Goal: Task Accomplishment & Management: Manage account settings

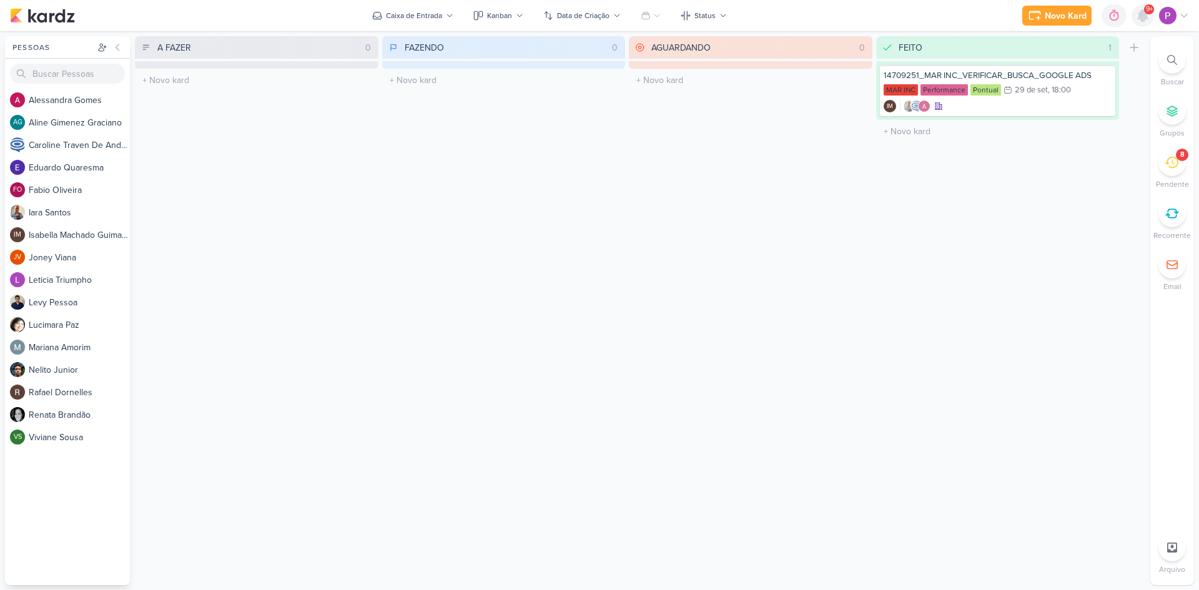
click at [1145, 20] on icon at bounding box center [1142, 15] width 15 height 15
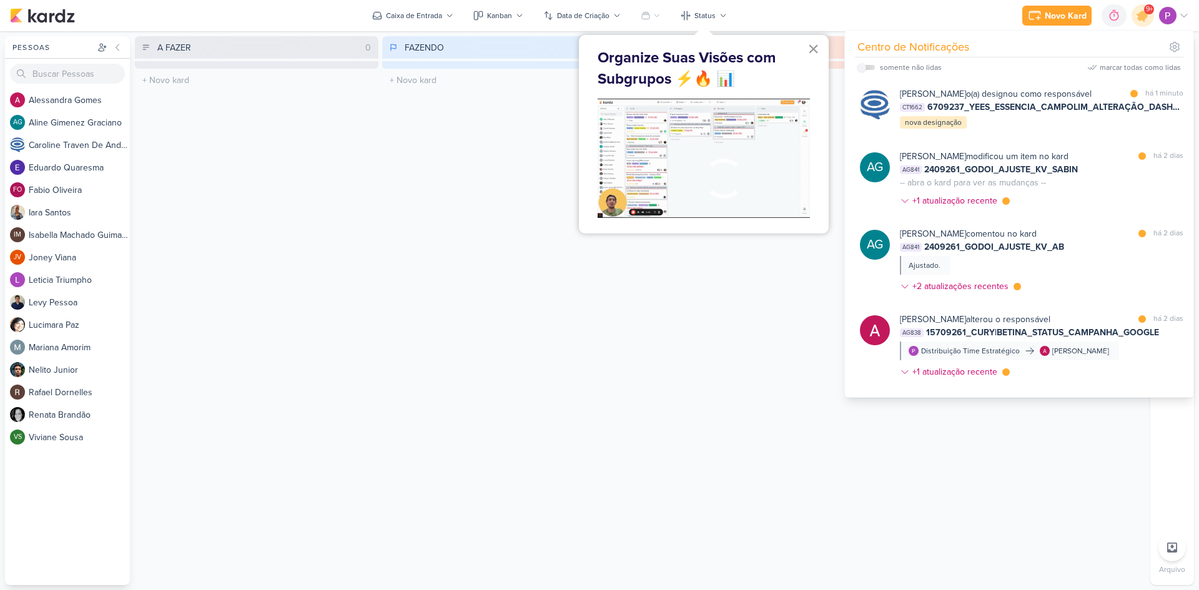
click at [810, 49] on button "×" at bounding box center [813, 49] width 12 height 20
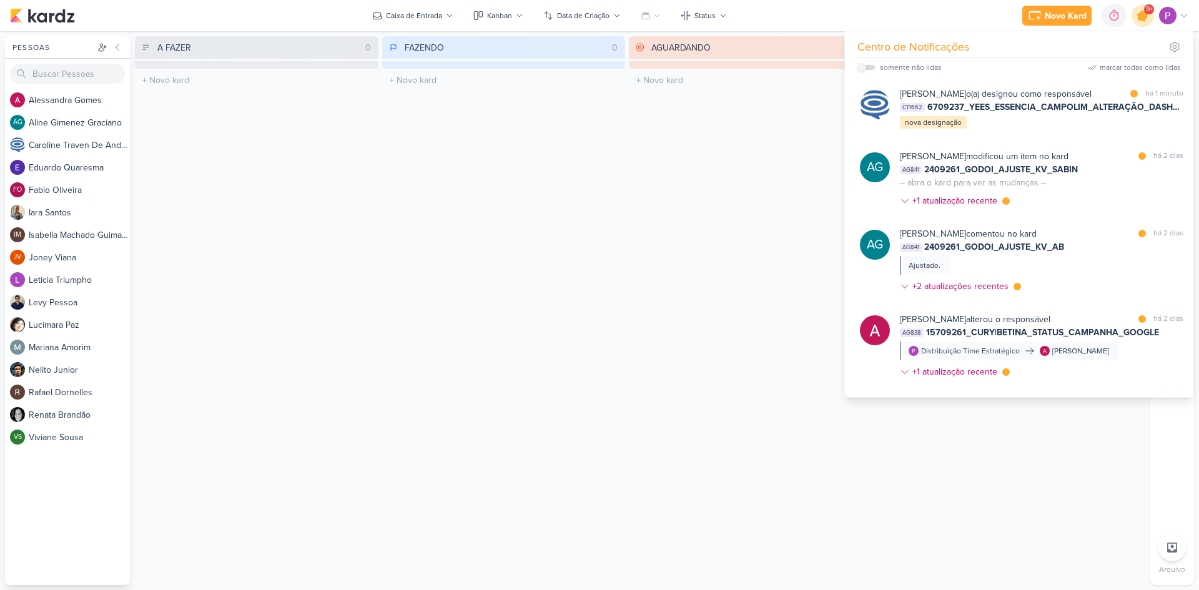
click at [1139, 17] on icon at bounding box center [1142, 15] width 15 height 15
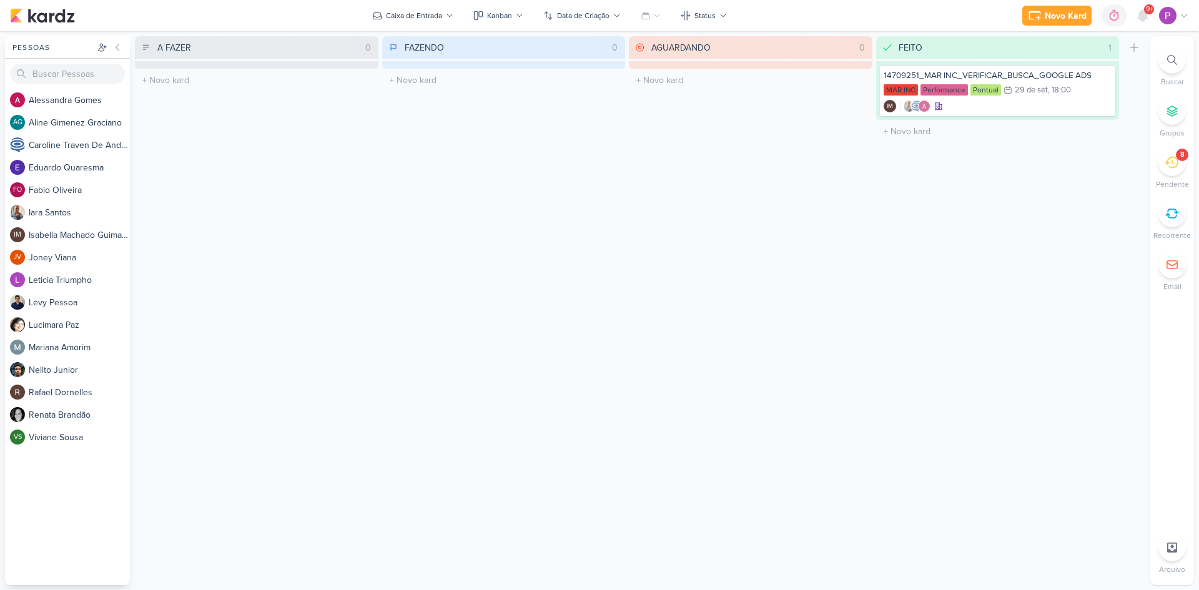
click at [1168, 166] on icon at bounding box center [1171, 162] width 14 height 14
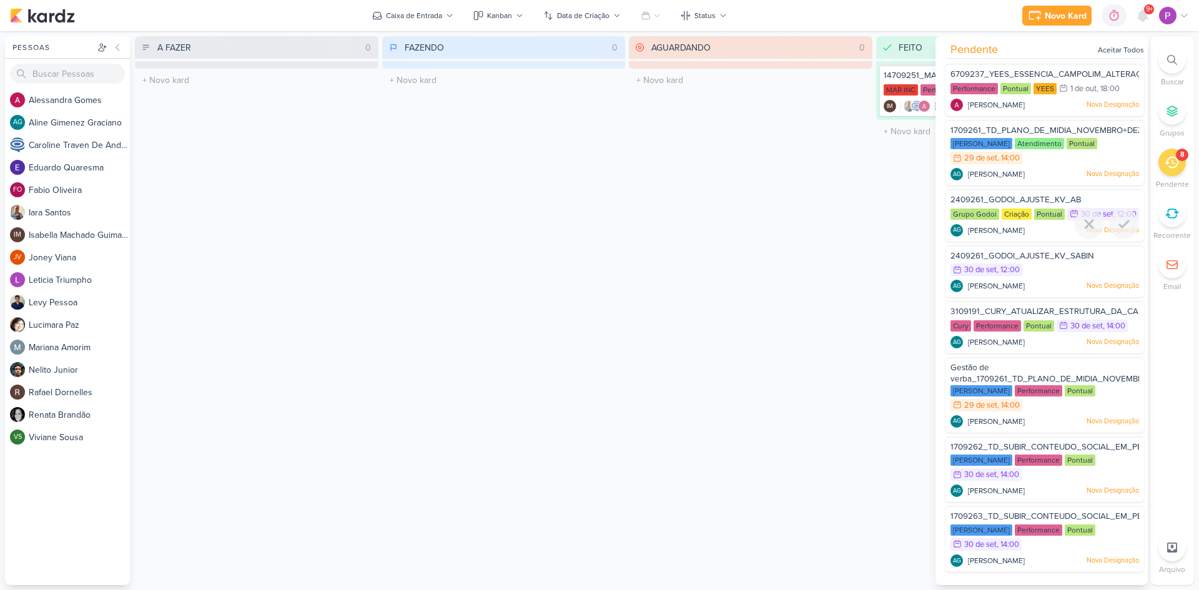
scroll to position [9, 0]
click at [1042, 264] on div "2409261_GODOI_AJUSTE_KV_SABIN" at bounding box center [1044, 257] width 189 height 14
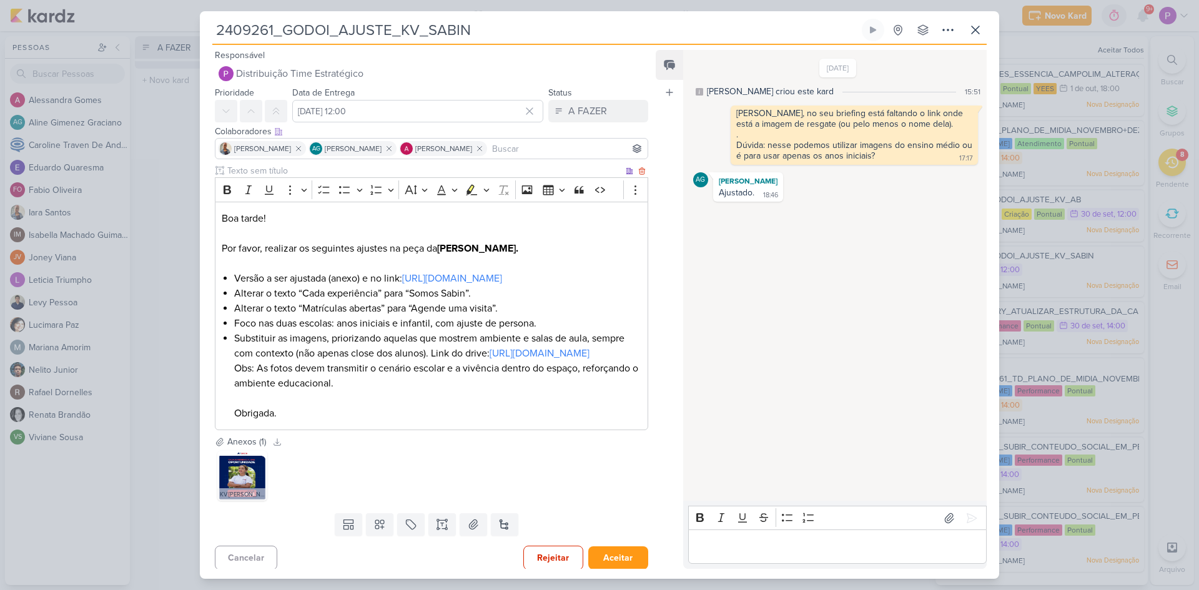
click at [416, 331] on li "Foco nas duas escolas: anos iniciais e infantil, com ajuste de persona." at bounding box center [437, 323] width 407 height 15
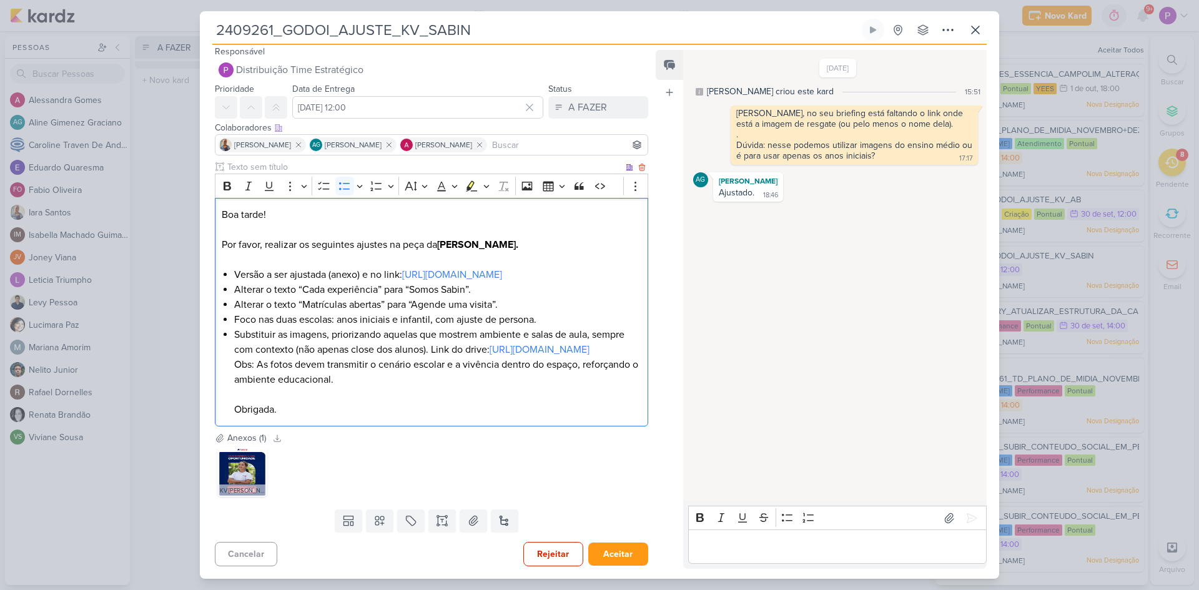
click at [245, 327] on li "Substituir as imagens, priorizando aquelas que mostrem ambiente e salas de aula…" at bounding box center [437, 372] width 407 height 90
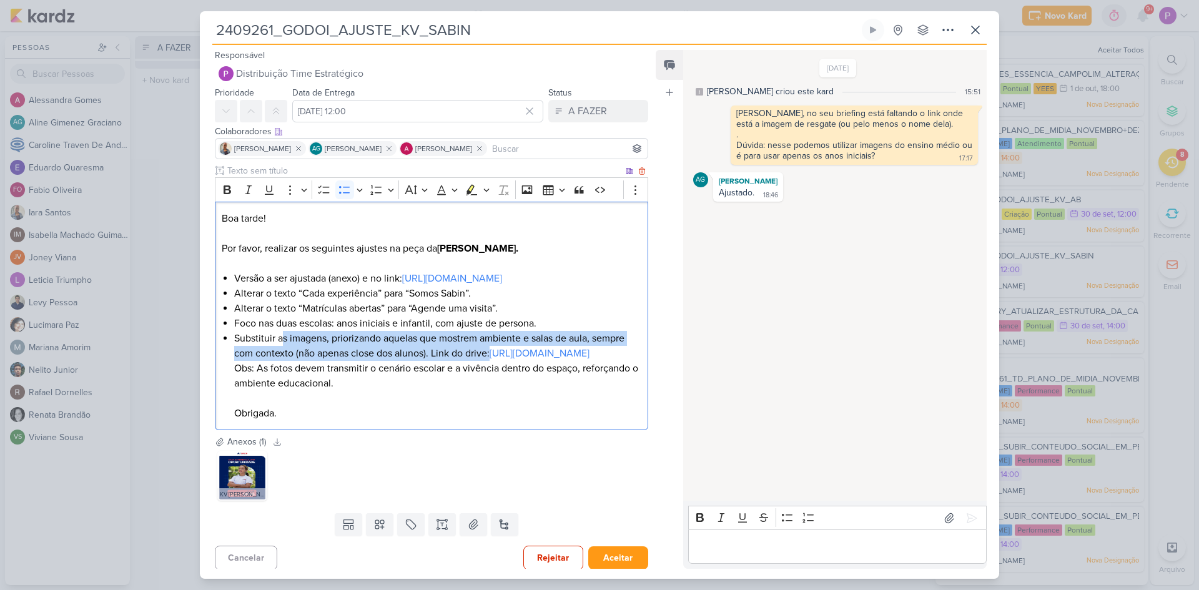
drag, startPoint x: 285, startPoint y: 357, endPoint x: 599, endPoint y: 366, distance: 314.8
click at [599, 366] on li "Substituir as imagens, priorizando aquelas que mostrem ambiente e salas de aula…" at bounding box center [437, 376] width 407 height 90
click at [407, 353] on li "Substituir as imagens, priorizando aquelas que mostrem ambiente e salas de aula…" at bounding box center [437, 376] width 407 height 90
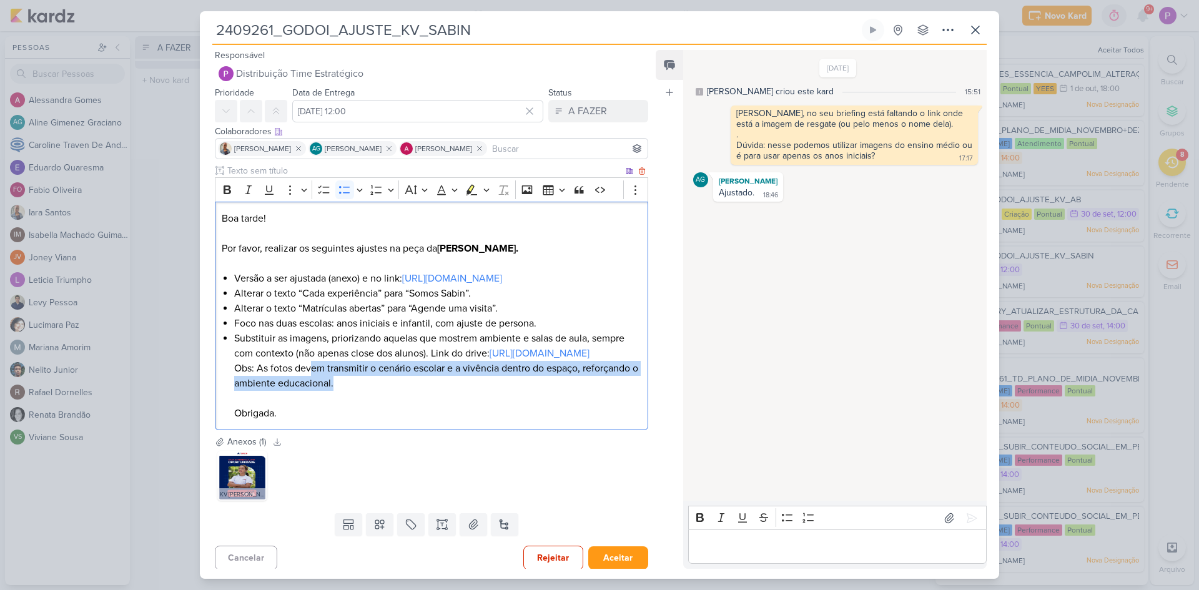
drag, startPoint x: 313, startPoint y: 401, endPoint x: 577, endPoint y: 410, distance: 264.3
click at [577, 410] on li "Substituir as imagens, priorizando aquelas que mostrem ambiente e salas de aula…" at bounding box center [437, 376] width 407 height 90
click at [407, 400] on li "Substituir as imagens, priorizando aquelas que mostrem ambiente e salas de aula…" at bounding box center [437, 376] width 407 height 90
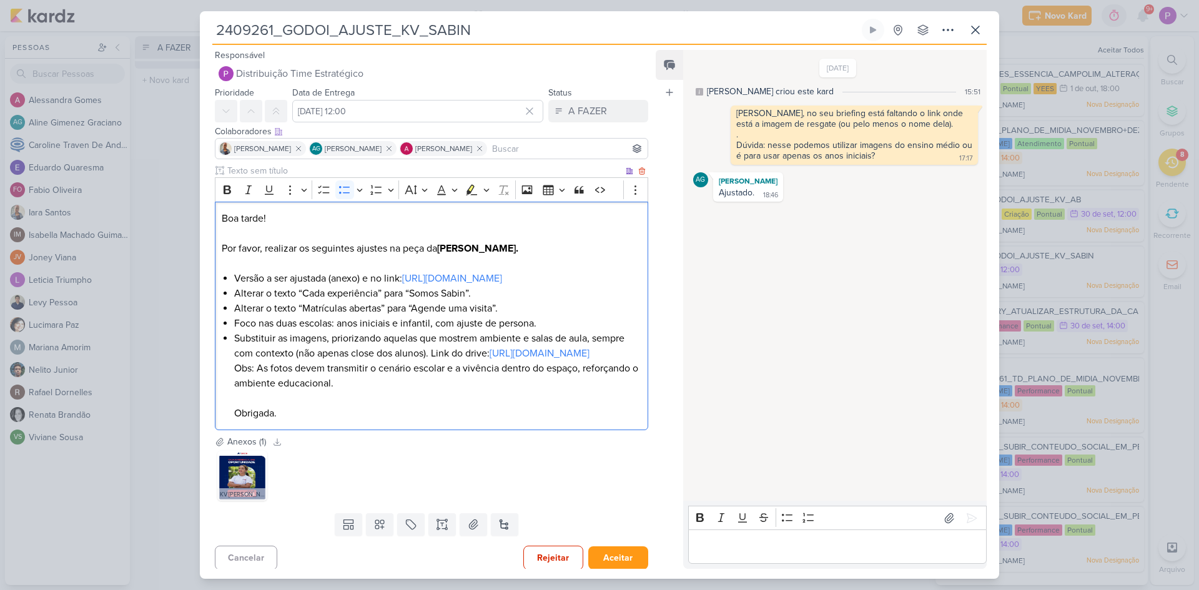
click at [390, 408] on li "Substituir as imagens, priorizando aquelas que mostrem ambiente e salas de aula…" at bounding box center [437, 376] width 407 height 90
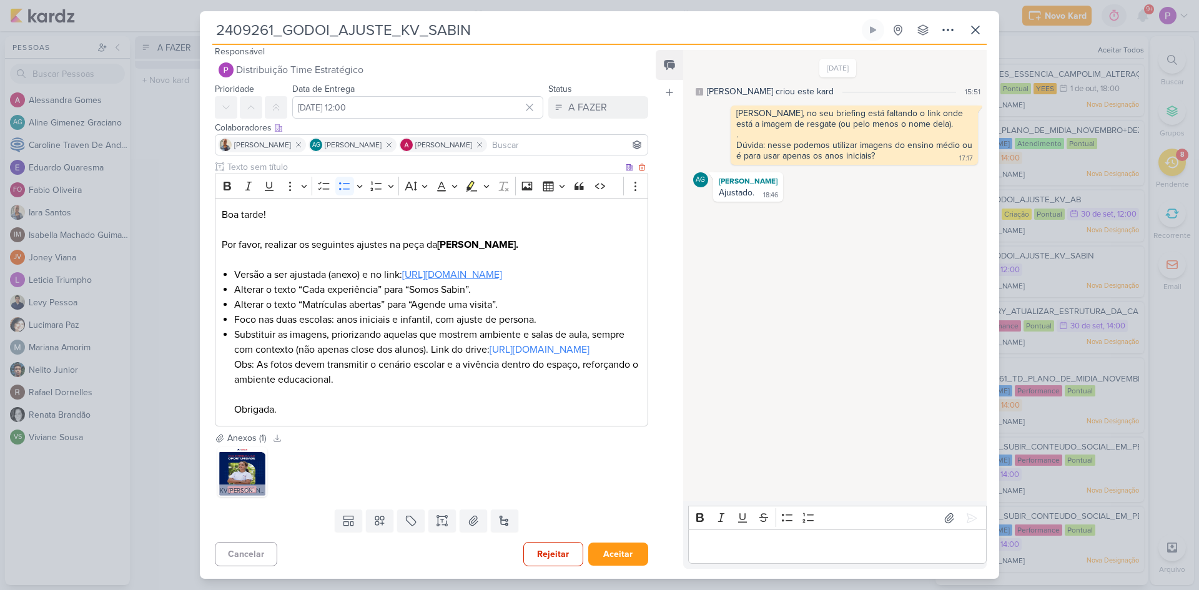
click at [402, 268] on link "[URL][DOMAIN_NAME]" at bounding box center [452, 274] width 100 height 12
click at [726, 545] on p "Editor editing area: main" at bounding box center [836, 546] width 285 height 15
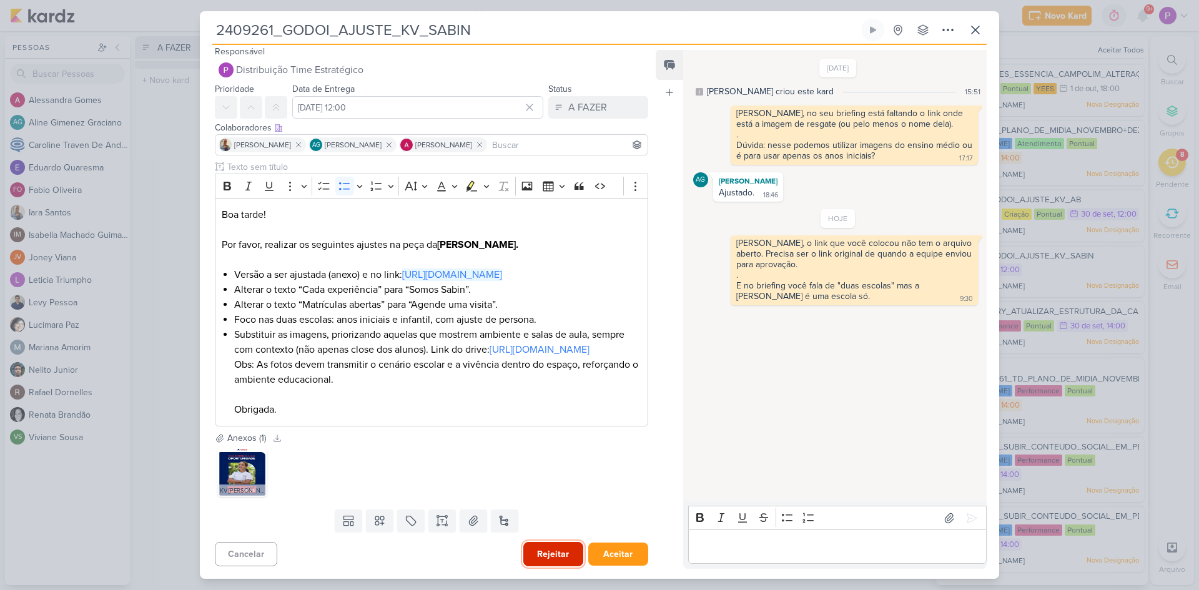
click at [553, 551] on button "Rejeitar" at bounding box center [553, 554] width 60 height 24
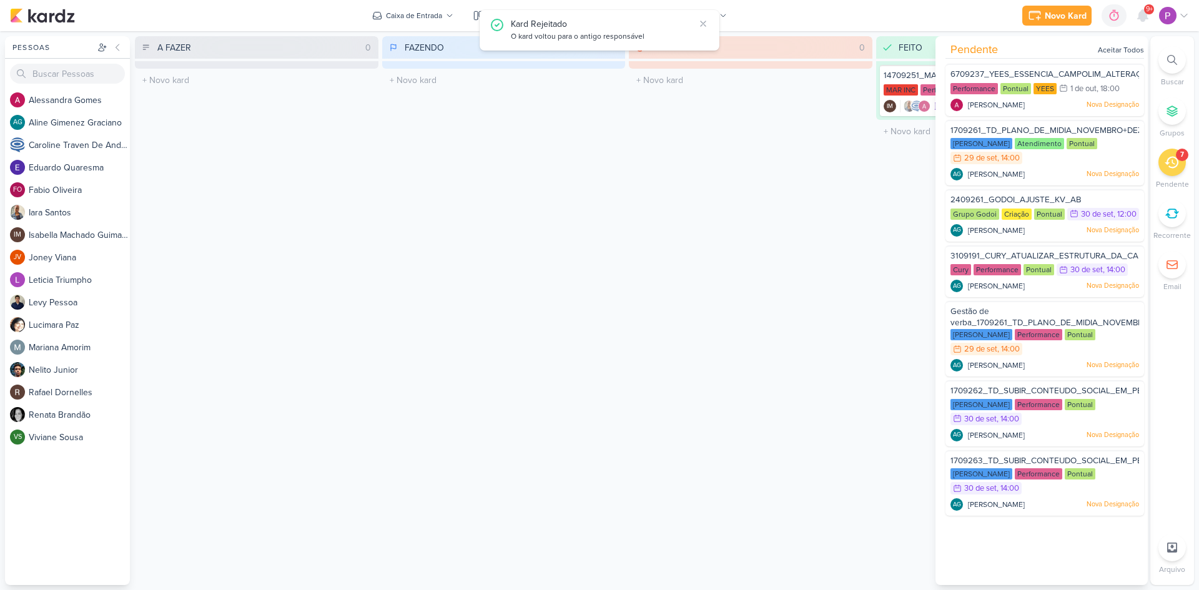
scroll to position [0, 0]
click at [1085, 196] on div "2409261_GODOI_AJUSTE_KV_AB" at bounding box center [1044, 201] width 189 height 14
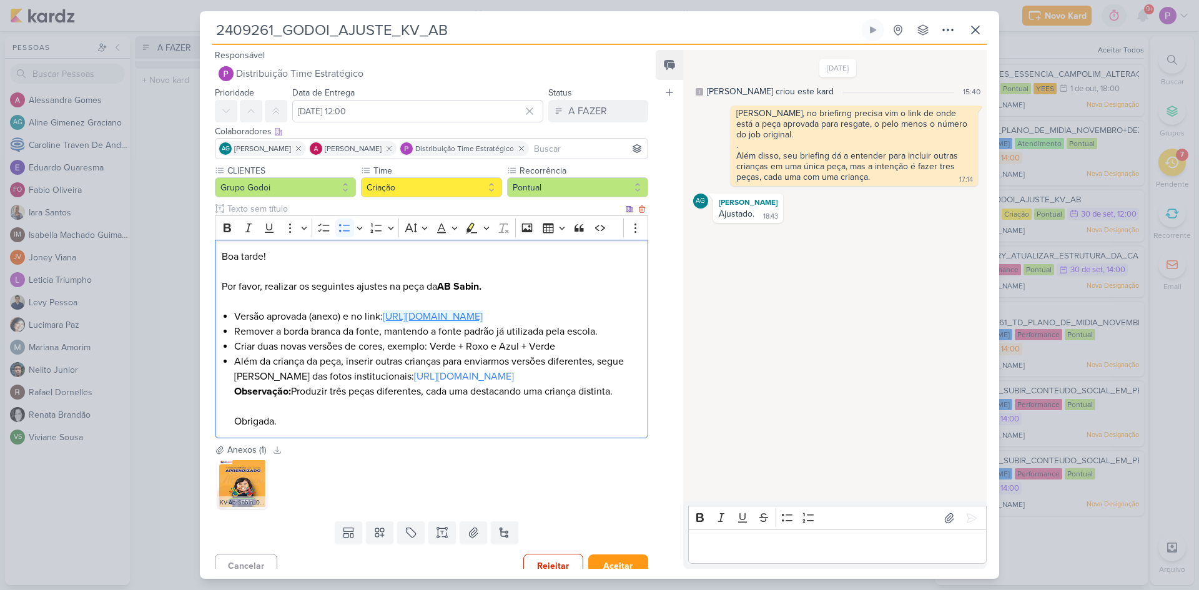
click at [430, 316] on link "[URL][DOMAIN_NAME]" at bounding box center [433, 316] width 100 height 12
click at [483, 316] on link "[URL][DOMAIN_NAME]" at bounding box center [433, 316] width 100 height 12
click at [1144, 19] on div "2409261_GODOI_AJUSTE_KV_AB Criado por [PERSON_NAME]" at bounding box center [599, 295] width 1199 height 590
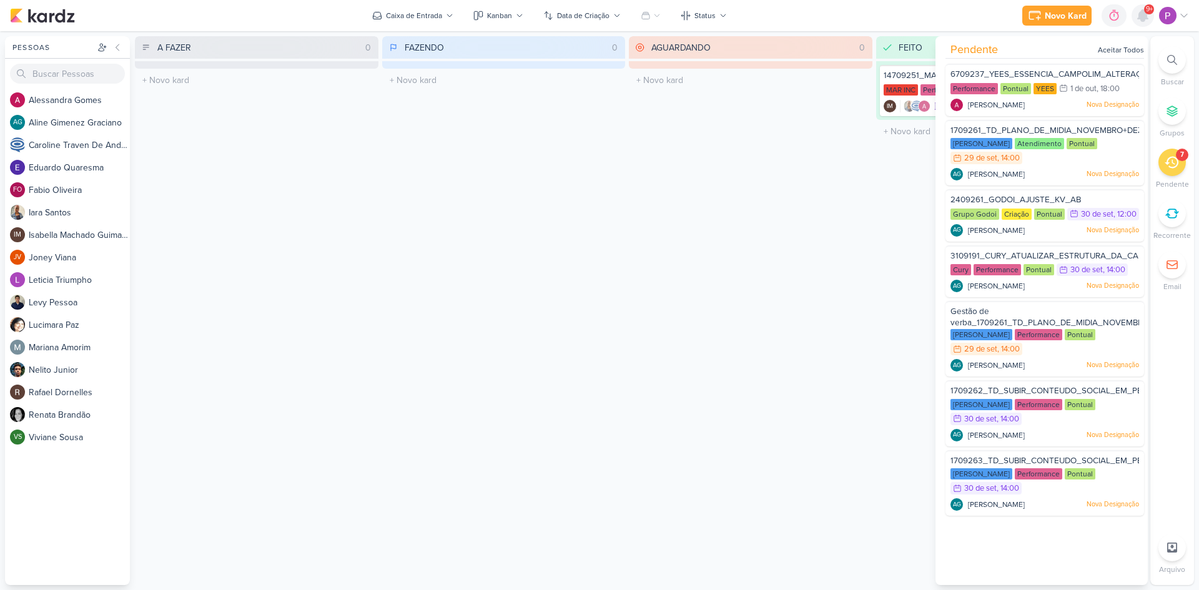
click at [1141, 22] on icon at bounding box center [1142, 15] width 15 height 15
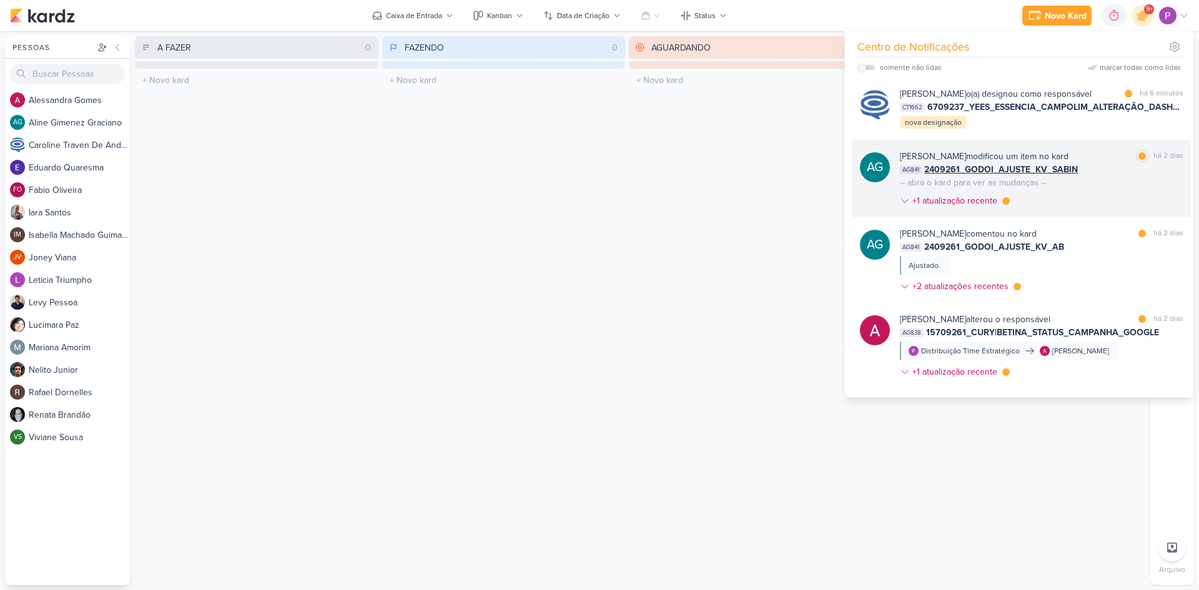
click at [1077, 176] on div "AG841 2409261_GODOI_AJUSTE_KV_SABIN" at bounding box center [1041, 169] width 283 height 13
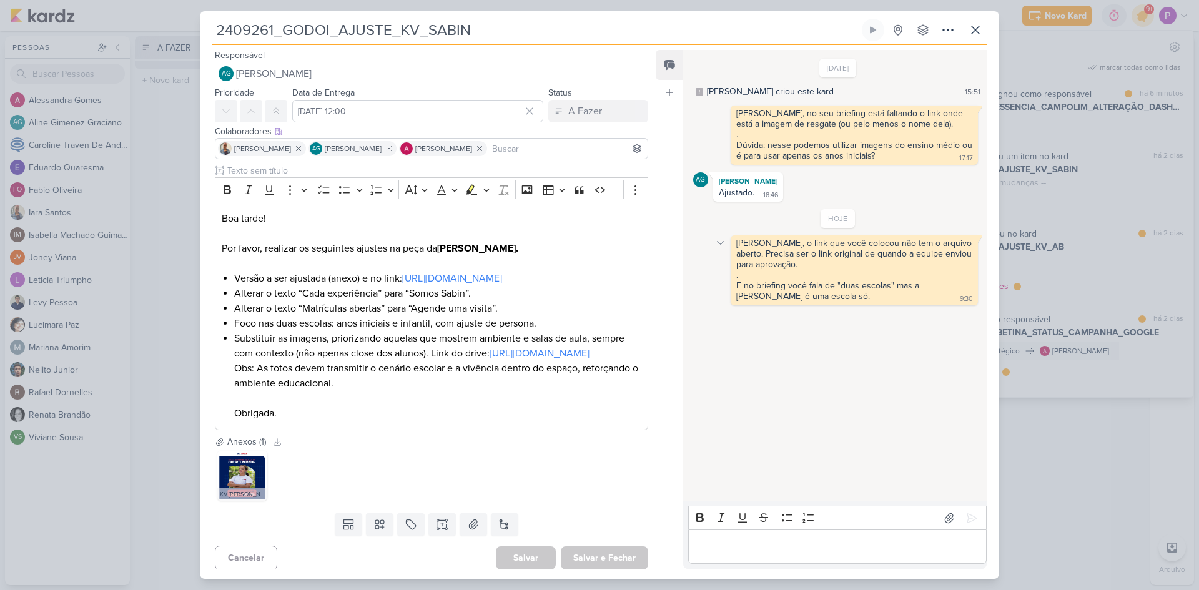
click at [723, 247] on icon at bounding box center [721, 243] width 10 height 10
click at [741, 265] on div "Deletar" at bounding box center [753, 264] width 28 height 13
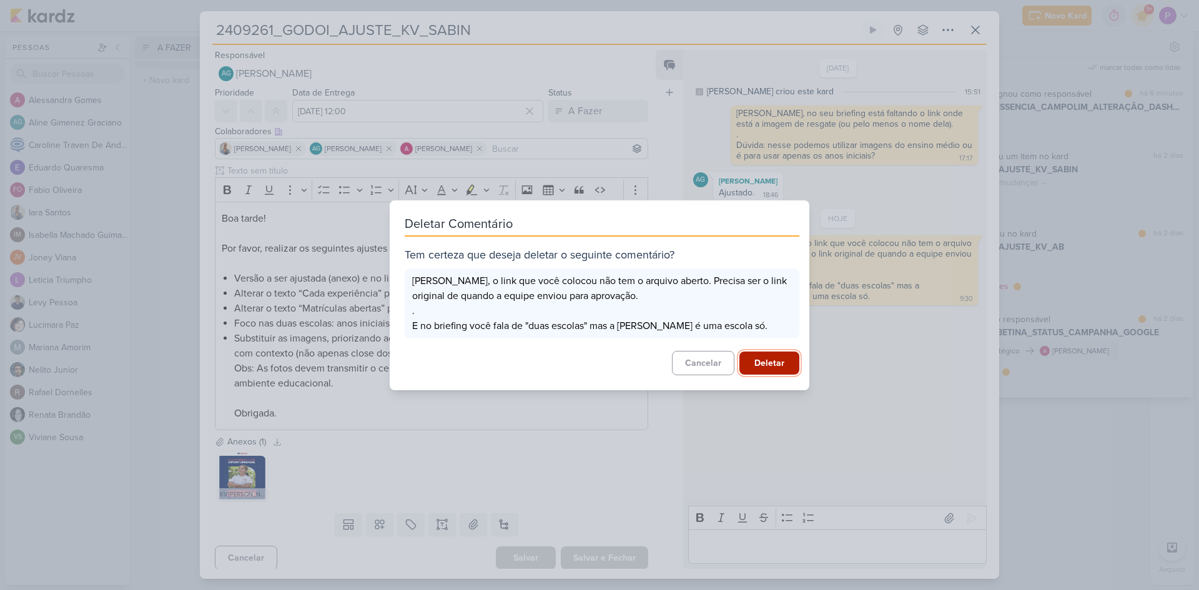
click at [769, 366] on button "Deletar" at bounding box center [769, 363] width 60 height 23
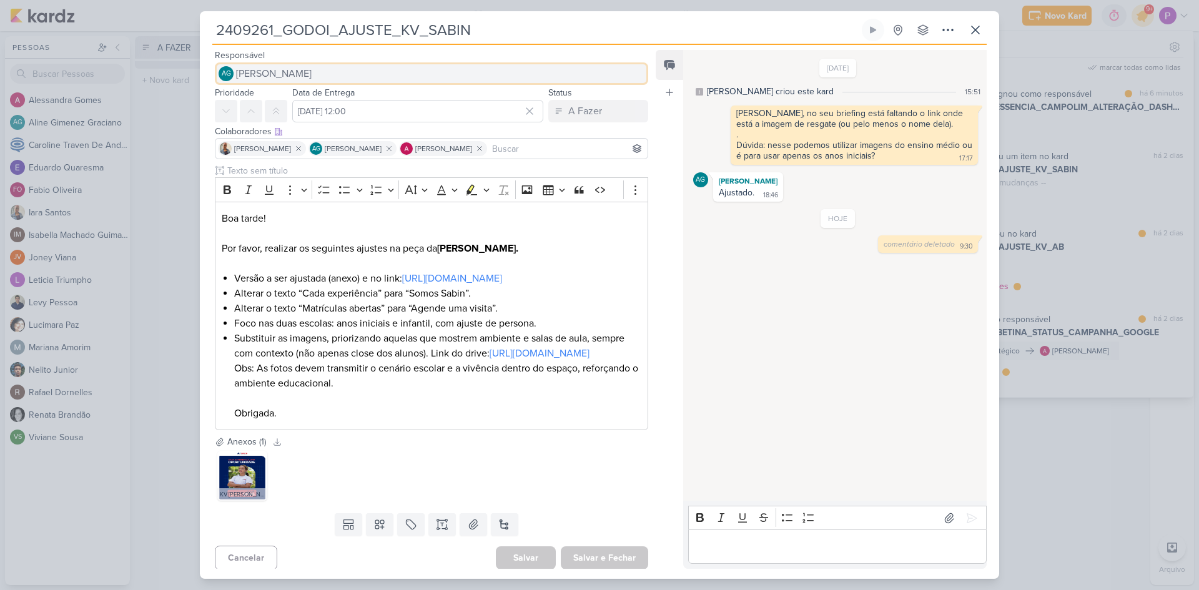
click at [281, 81] on button "AG [PERSON_NAME]" at bounding box center [431, 73] width 433 height 22
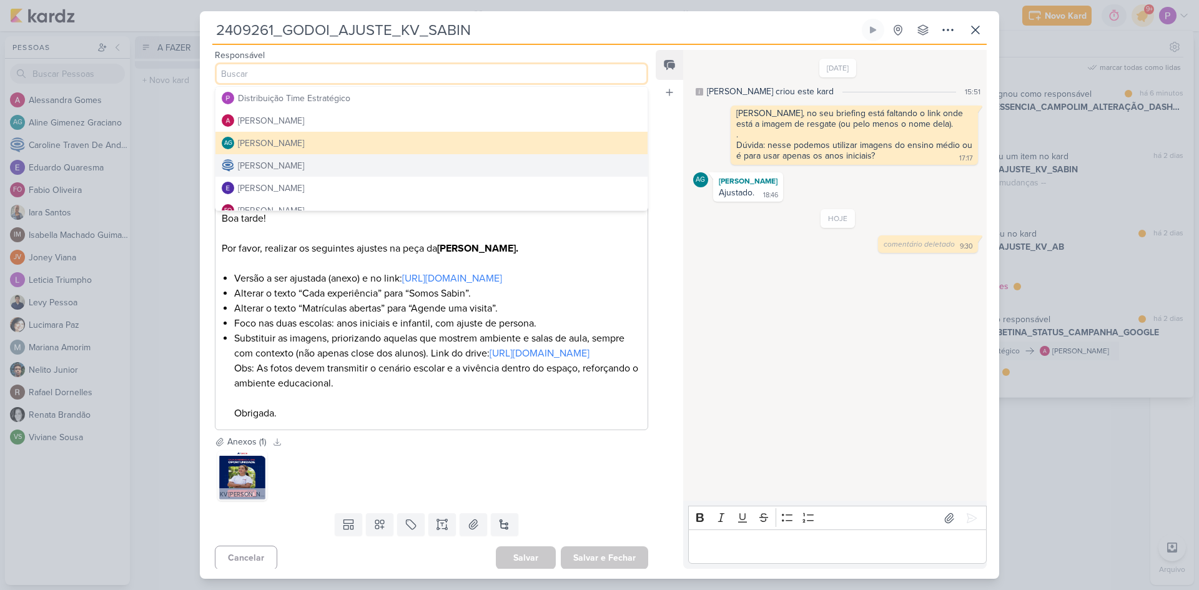
scroll to position [125, 0]
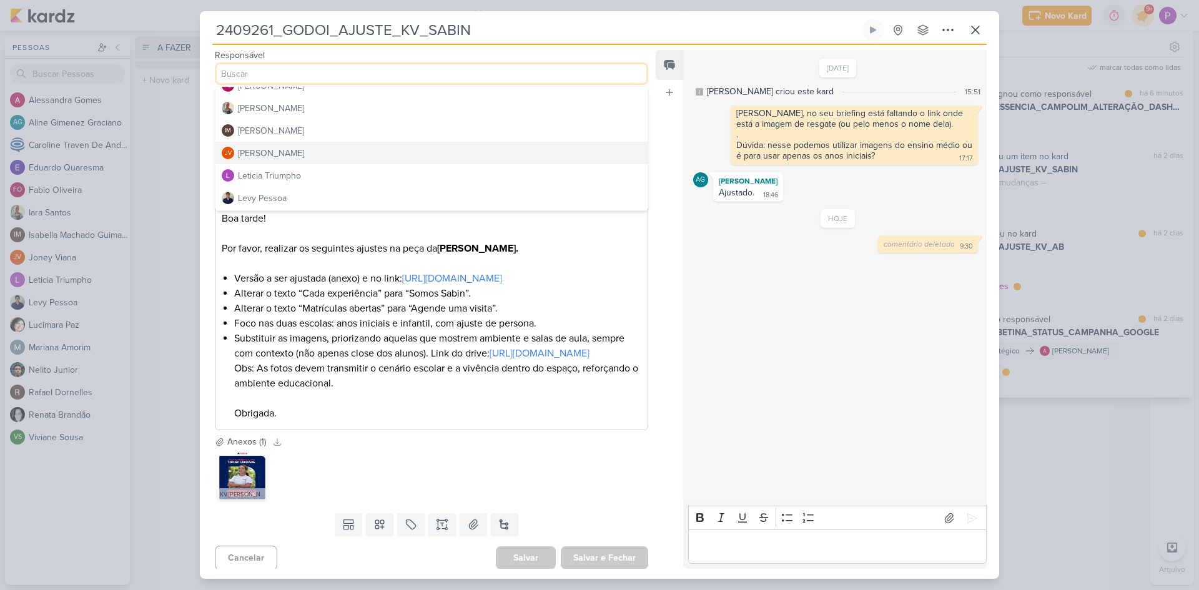
click at [295, 155] on button "JV [PERSON_NAME]" at bounding box center [431, 153] width 432 height 22
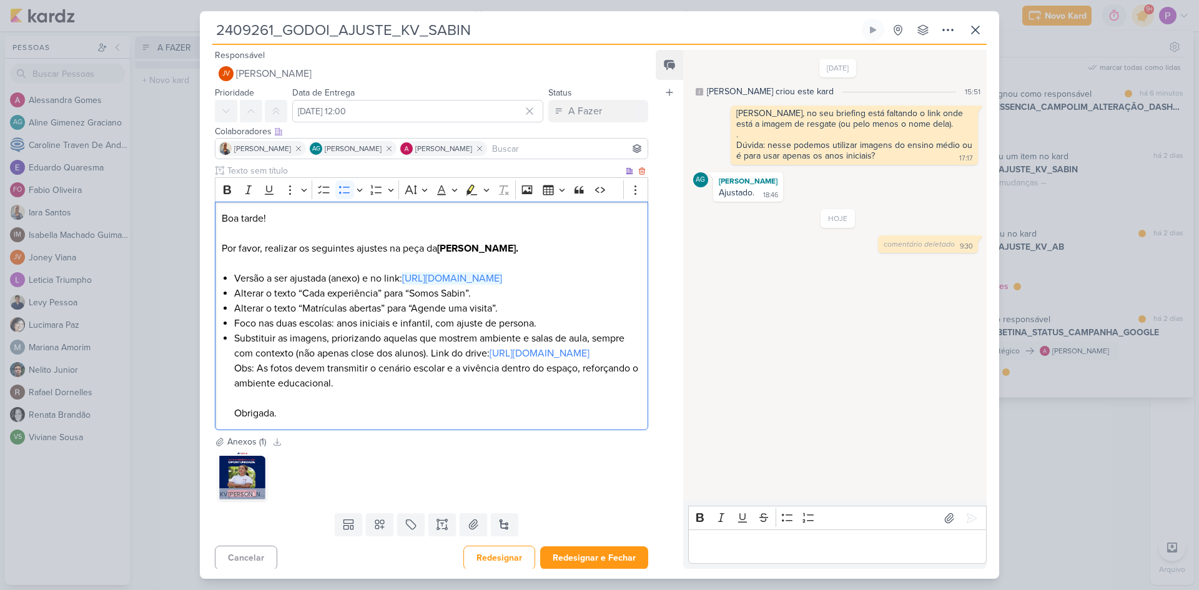
drag, startPoint x: 402, startPoint y: 290, endPoint x: 352, endPoint y: 491, distance: 207.3
click at [348, 492] on div "KV [PERSON_NAME].jpg" at bounding box center [431, 475] width 433 height 55
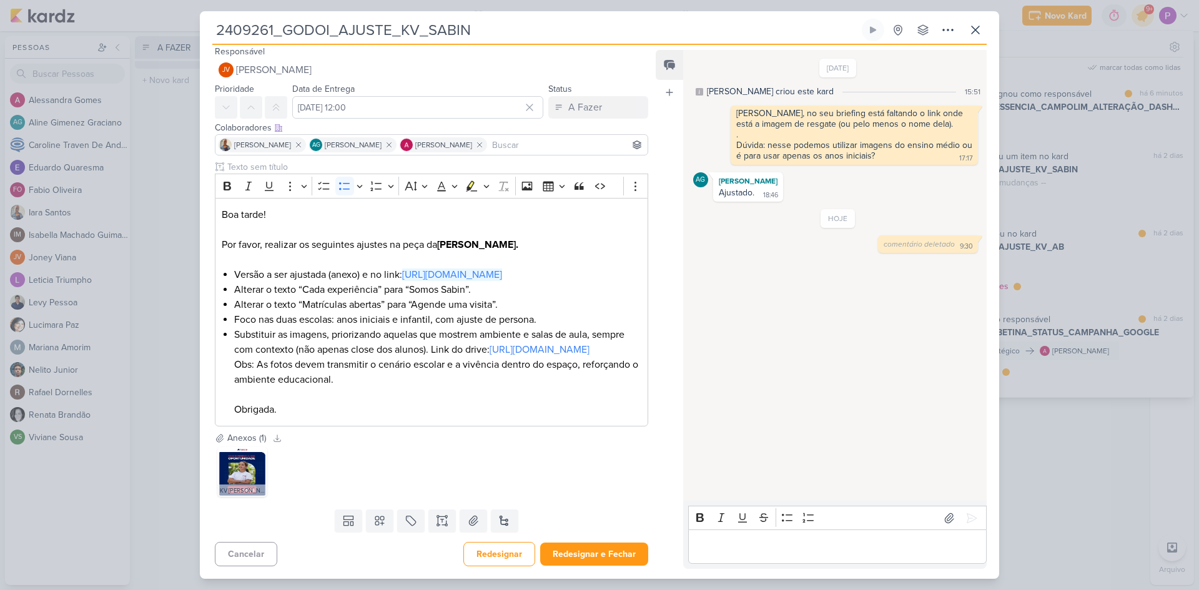
scroll to position [34, 0]
click at [496, 549] on button "Redesignar" at bounding box center [499, 554] width 72 height 24
drag, startPoint x: 407, startPoint y: 262, endPoint x: 346, endPoint y: 257, distance: 61.3
drag, startPoint x: 346, startPoint y: 257, endPoint x: 573, endPoint y: 259, distance: 226.7
click at [502, 268] on link "[URL][DOMAIN_NAME]" at bounding box center [452, 274] width 100 height 12
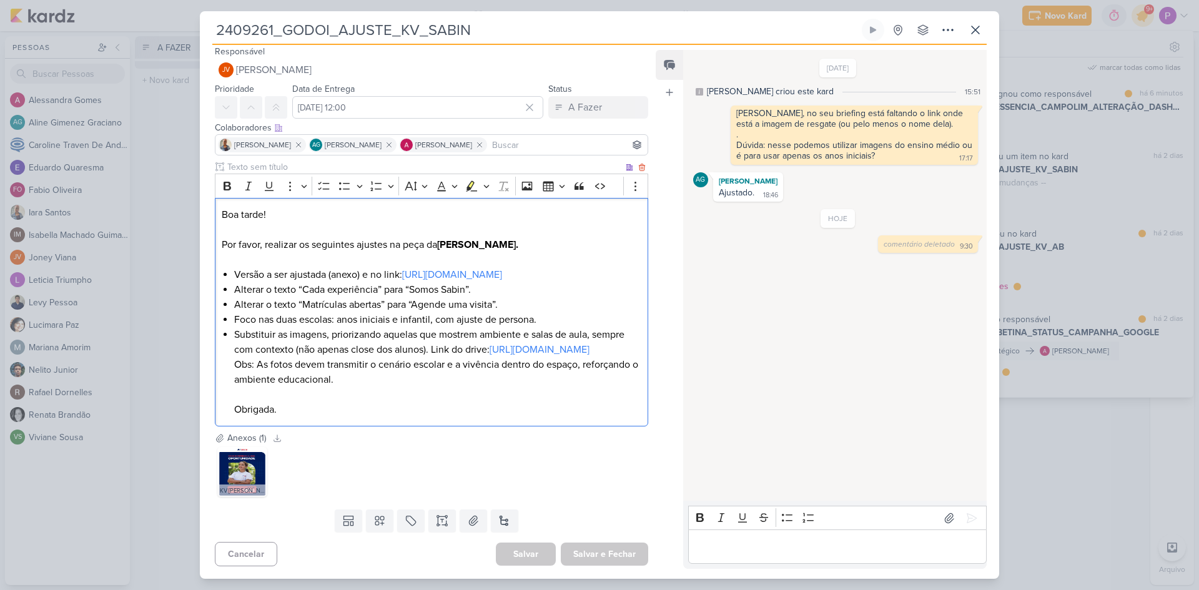
click at [607, 207] on p "Boa tarde! Por favor, realizar os seguintes ajustes na peça da [PERSON_NAME]." at bounding box center [432, 229] width 420 height 45
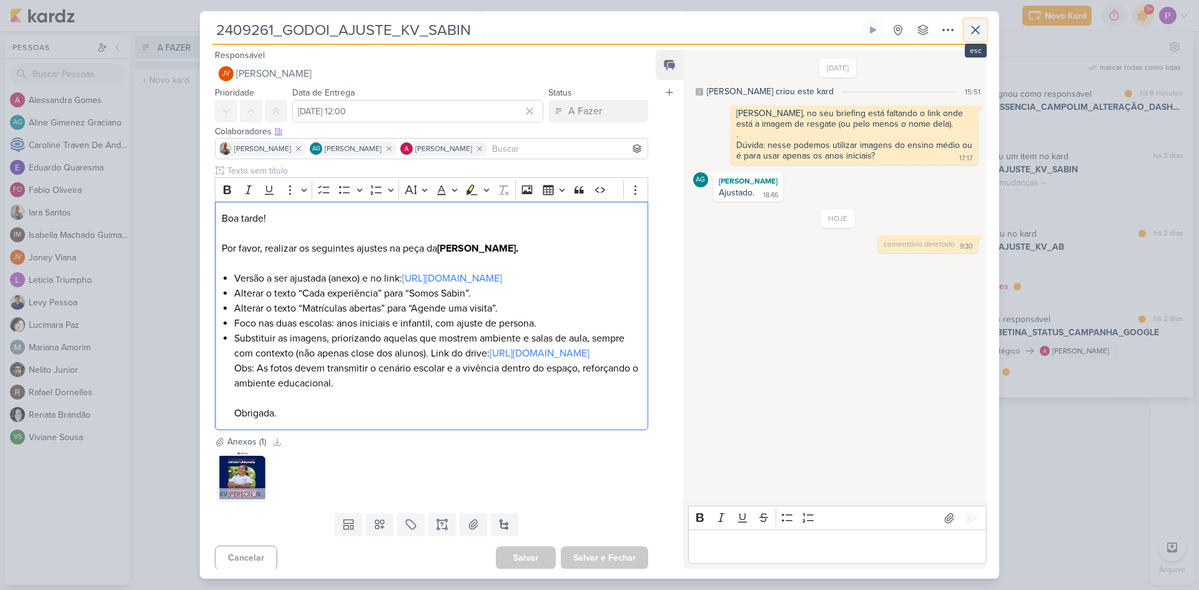
click at [980, 34] on icon at bounding box center [975, 29] width 15 height 15
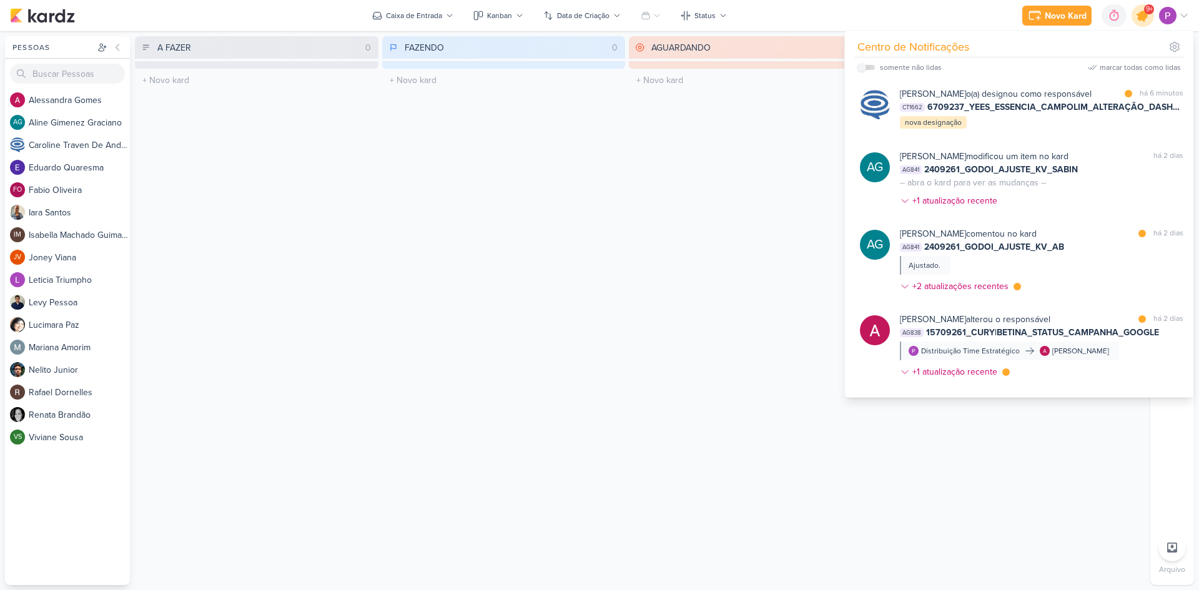
click at [1143, 21] on icon at bounding box center [1142, 15] width 15 height 15
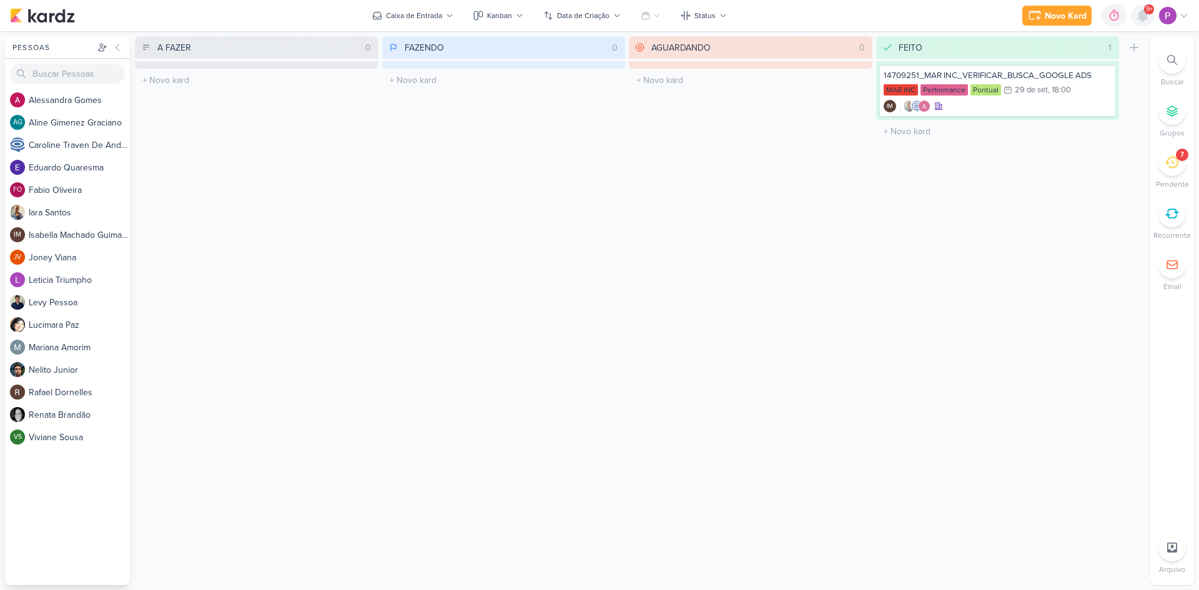
click at [1146, 22] on icon at bounding box center [1142, 15] width 15 height 15
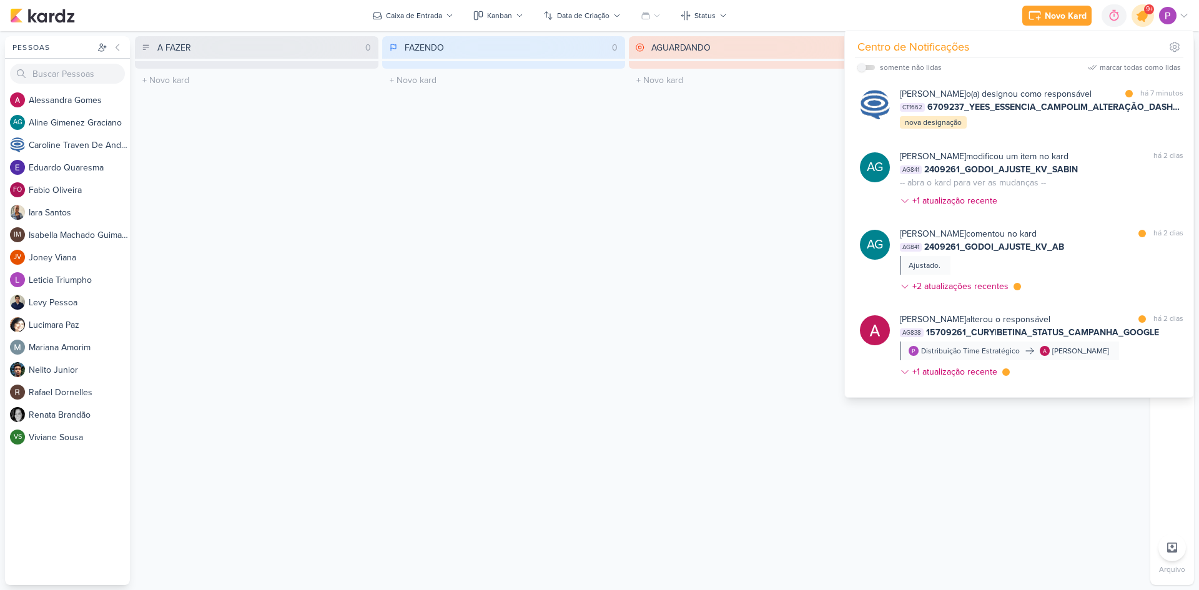
click at [1137, 21] on div at bounding box center [1143, 16] width 32 height 32
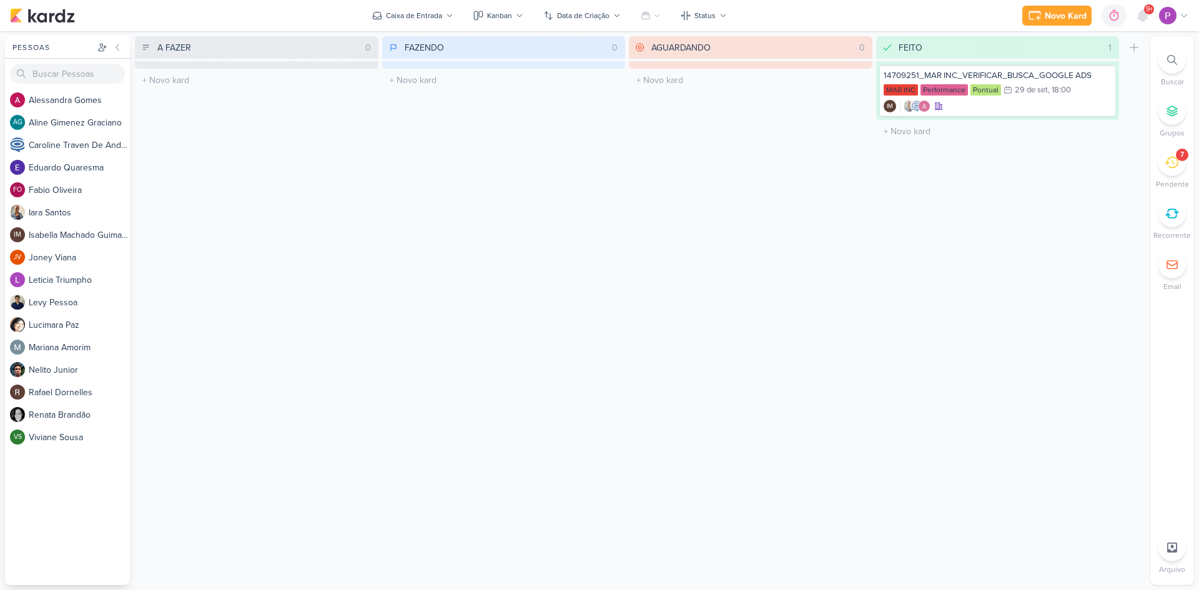
click at [1183, 167] on div "7" at bounding box center [1171, 162] width 27 height 27
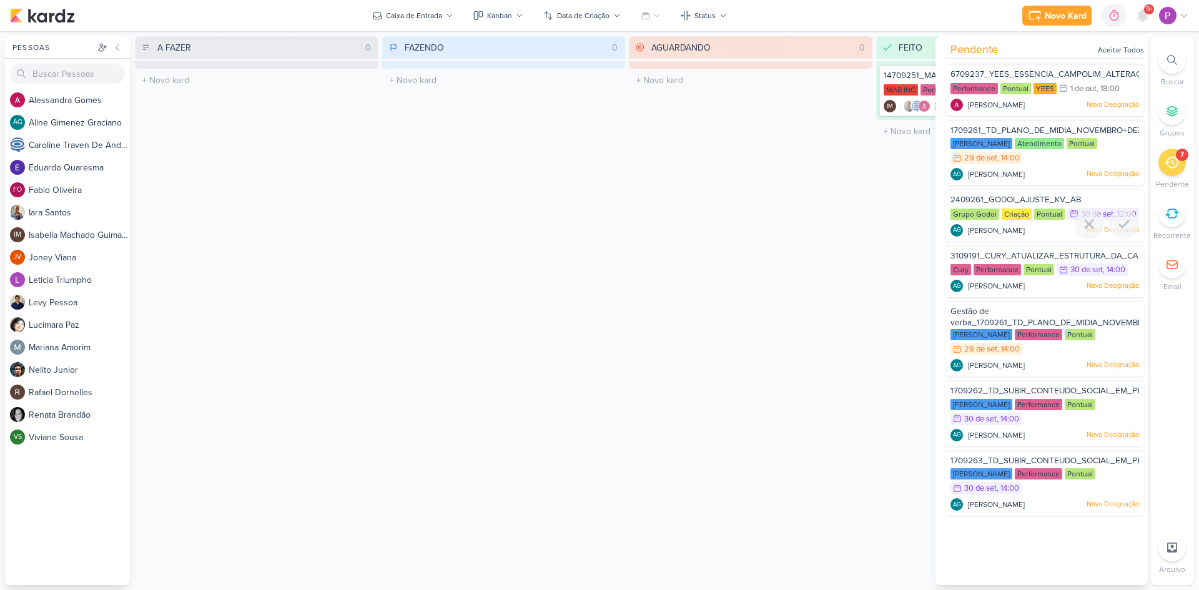
click at [1048, 222] on div "Grupo Godoi Criação Pontual 30/9 [DATE] 12:00" at bounding box center [1044, 215] width 189 height 14
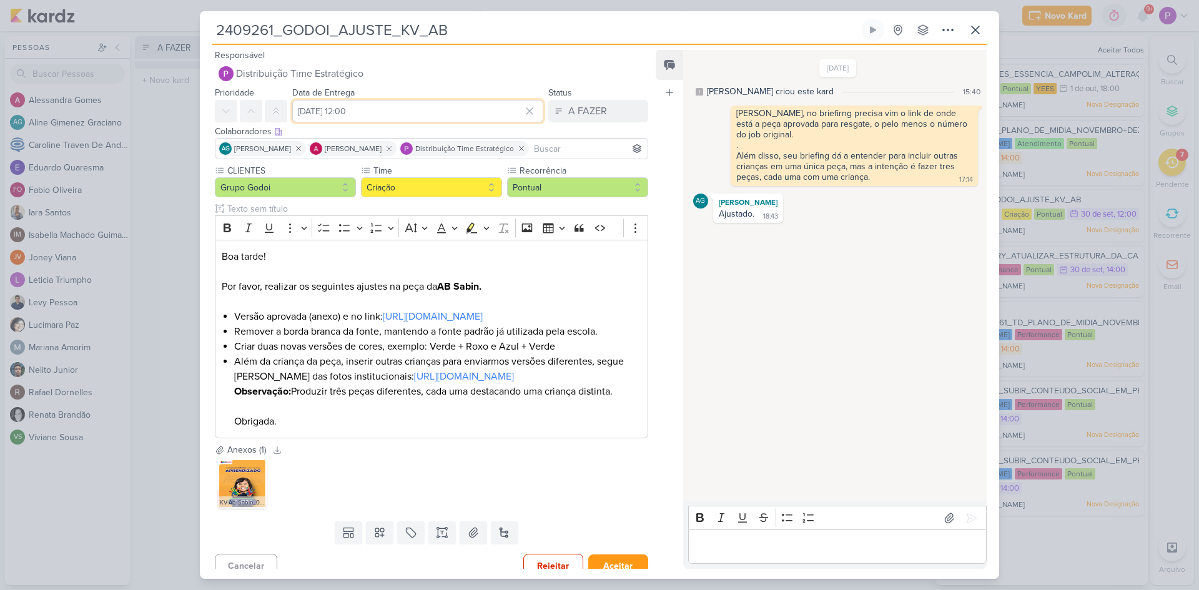
click at [399, 109] on input "[DATE] 12:00" at bounding box center [417, 111] width 251 height 22
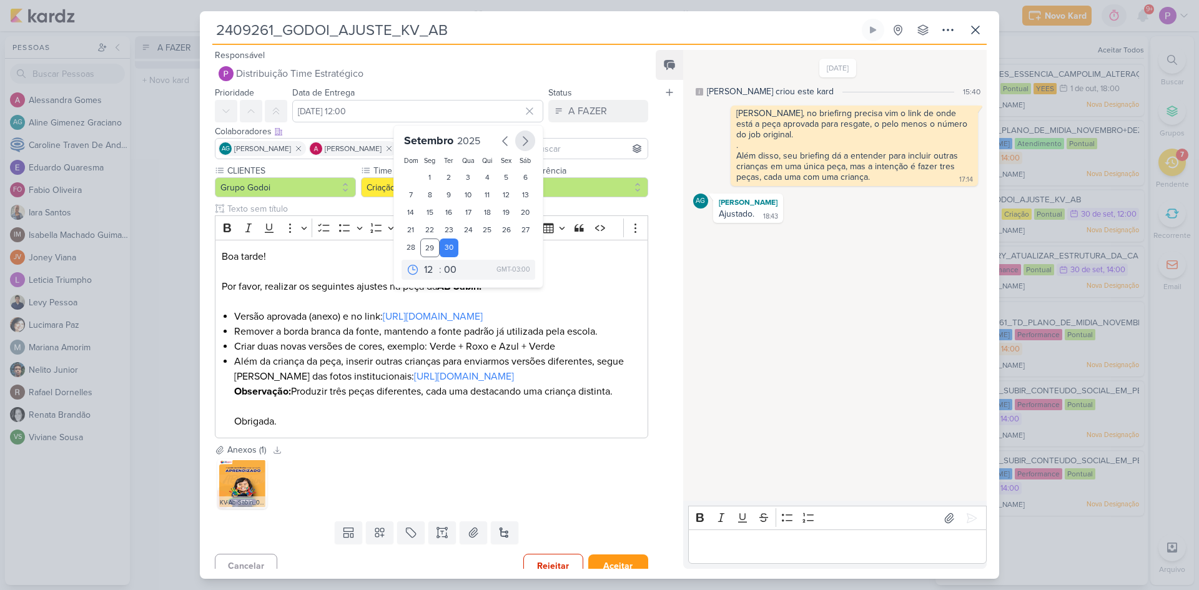
click at [518, 143] on icon "button" at bounding box center [525, 141] width 15 height 15
click at [460, 176] on div "1" at bounding box center [467, 177] width 19 height 17
type input "[DATE] 12:00"
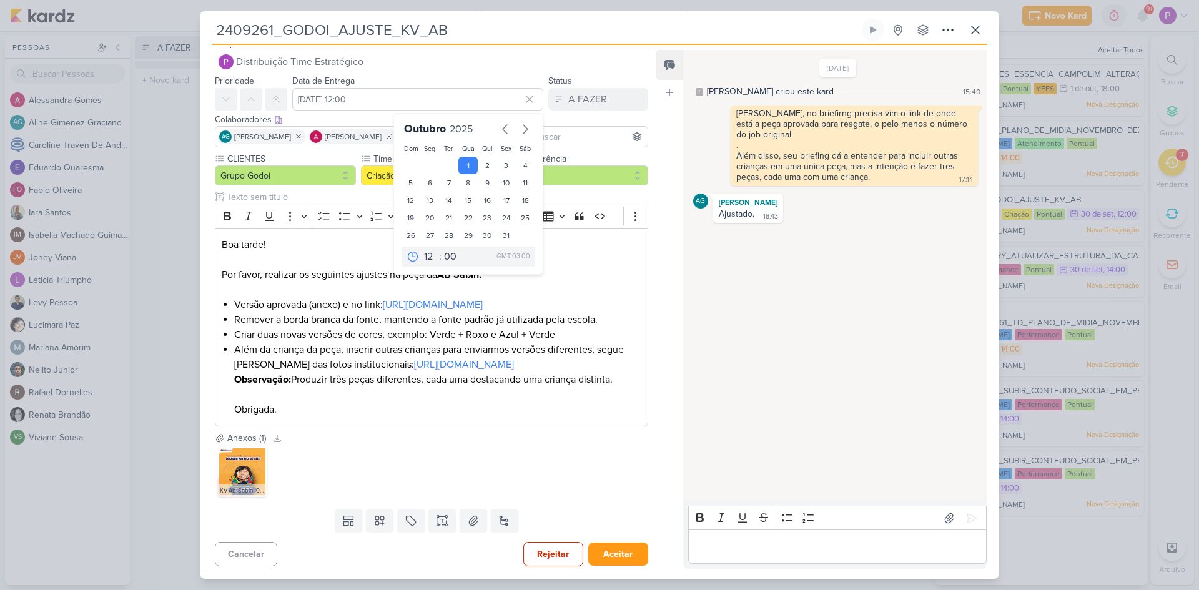
click at [591, 486] on div "KV-Ab-Sabin_03.jpg" at bounding box center [431, 472] width 433 height 55
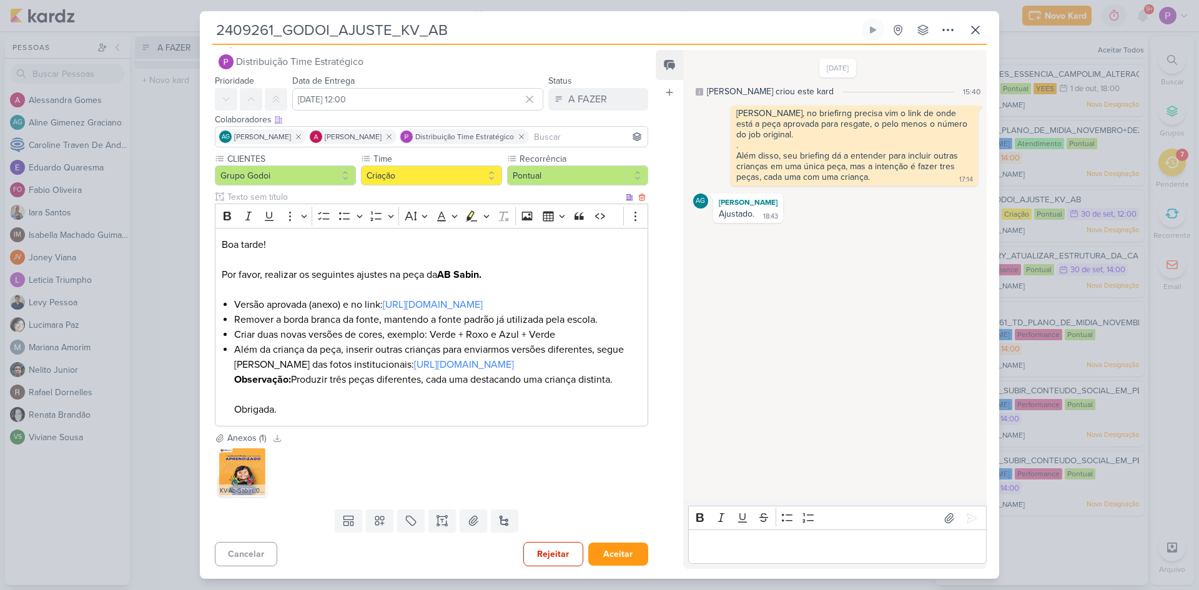
scroll to position [0, 0]
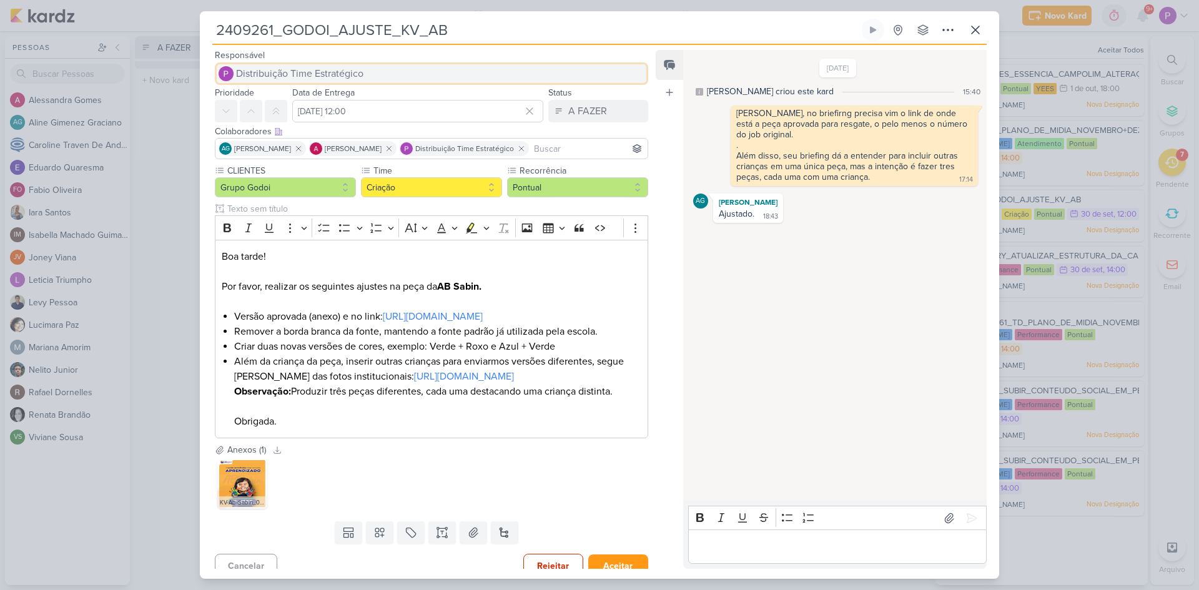
click at [288, 76] on span "Distribuição Time Estratégico" at bounding box center [299, 73] width 127 height 15
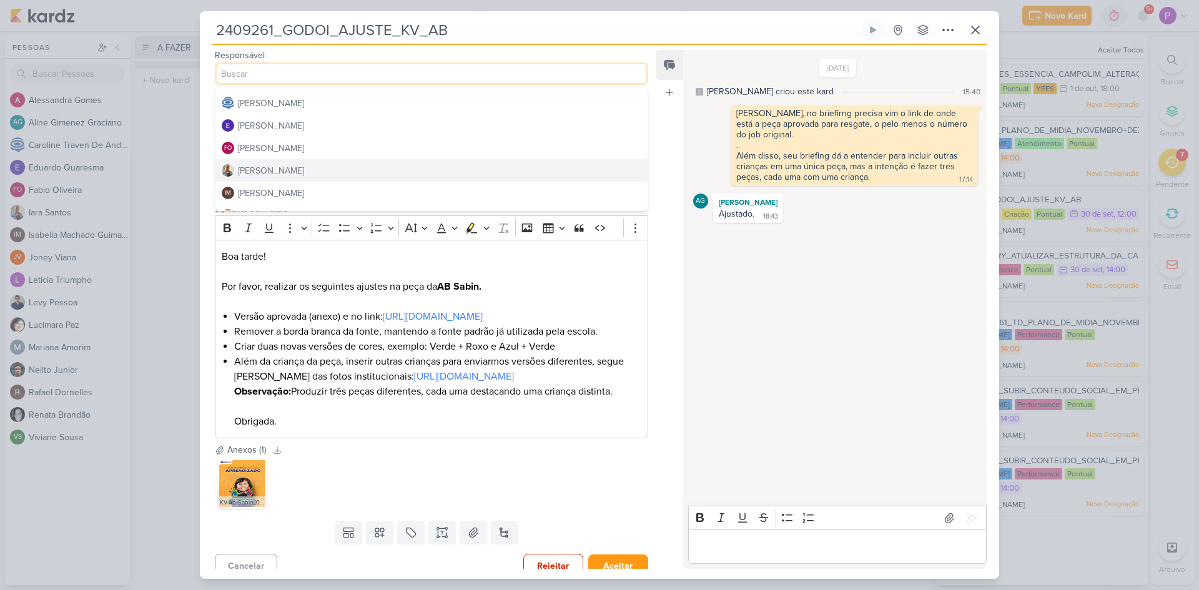
scroll to position [125, 0]
click at [272, 154] on div "[PERSON_NAME]" at bounding box center [271, 153] width 66 height 13
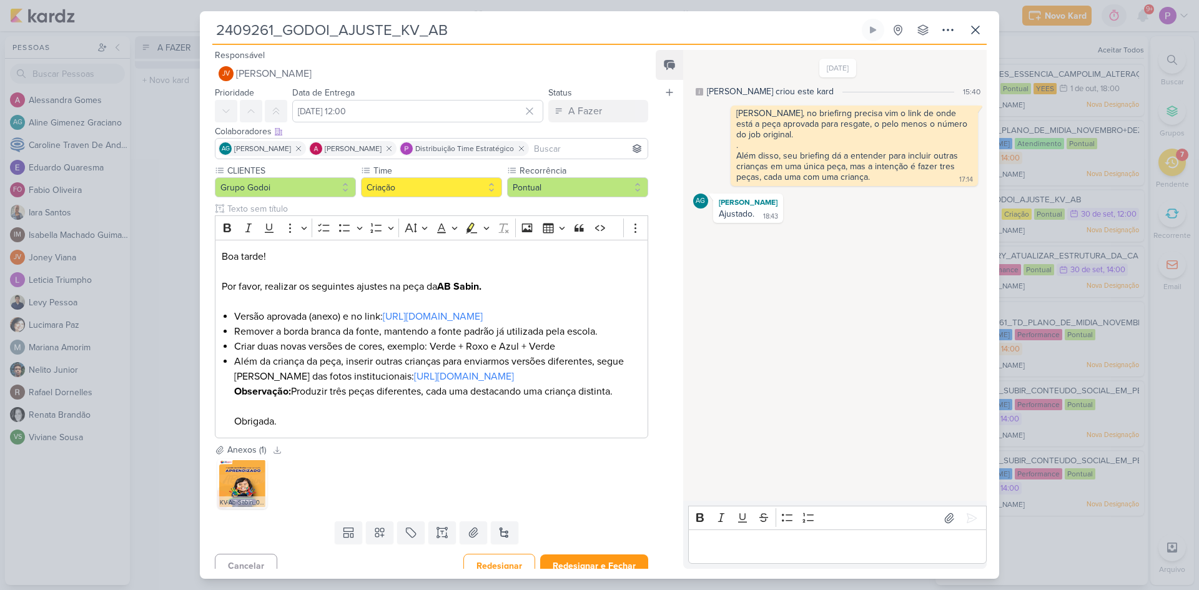
click at [455, 456] on div "Anexos (1) Baixar todos" at bounding box center [431, 449] width 433 height 13
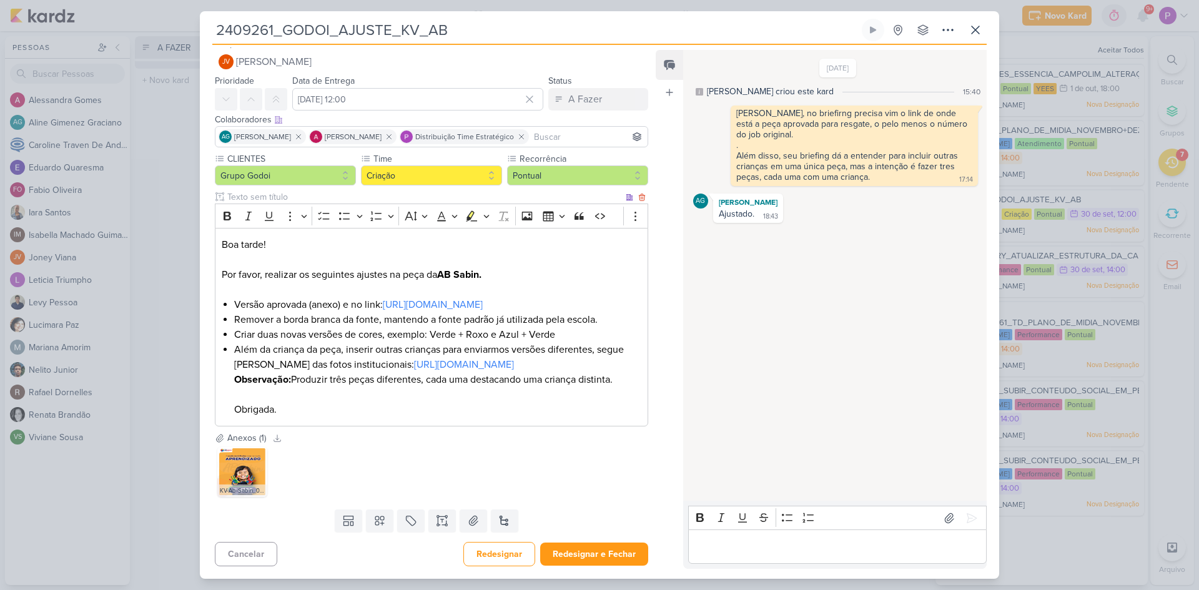
scroll to position [42, 0]
click at [599, 549] on button "Redesignar e Fechar" at bounding box center [594, 554] width 108 height 23
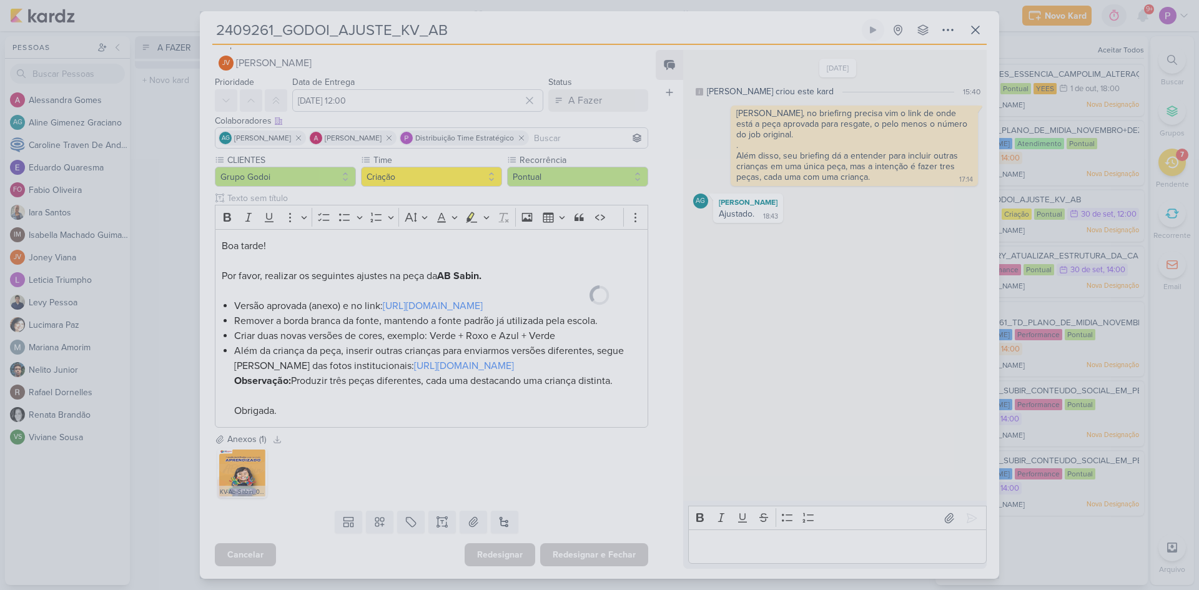
scroll to position [41, 0]
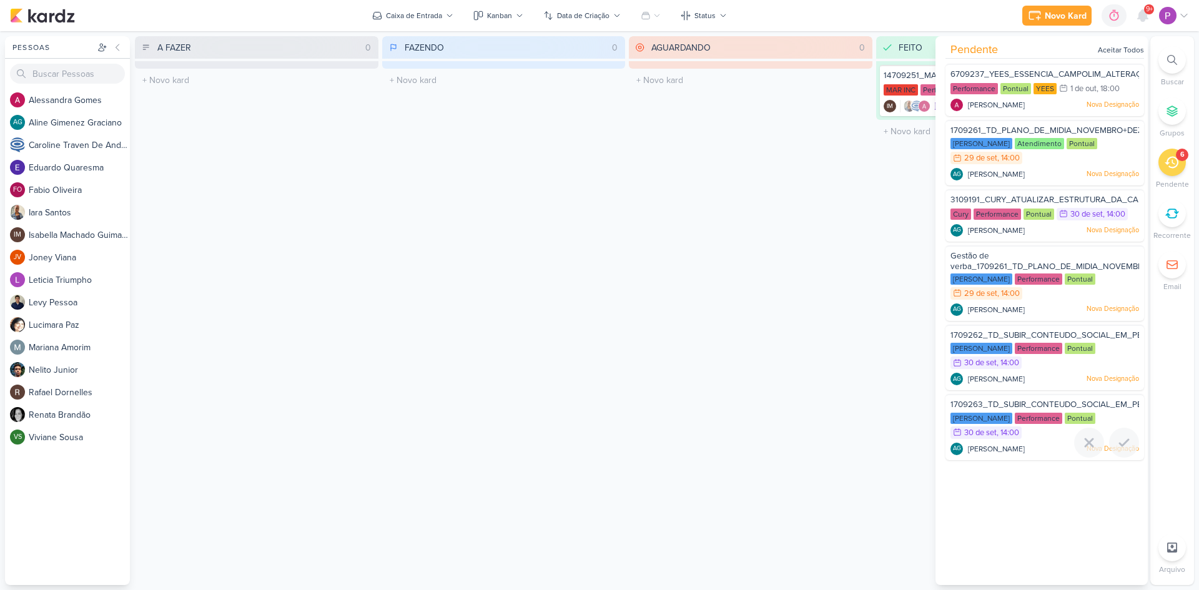
click at [1043, 435] on div "[PERSON_NAME] Performance Pontual 30/9 [DATE] 14:00" at bounding box center [1044, 426] width 189 height 27
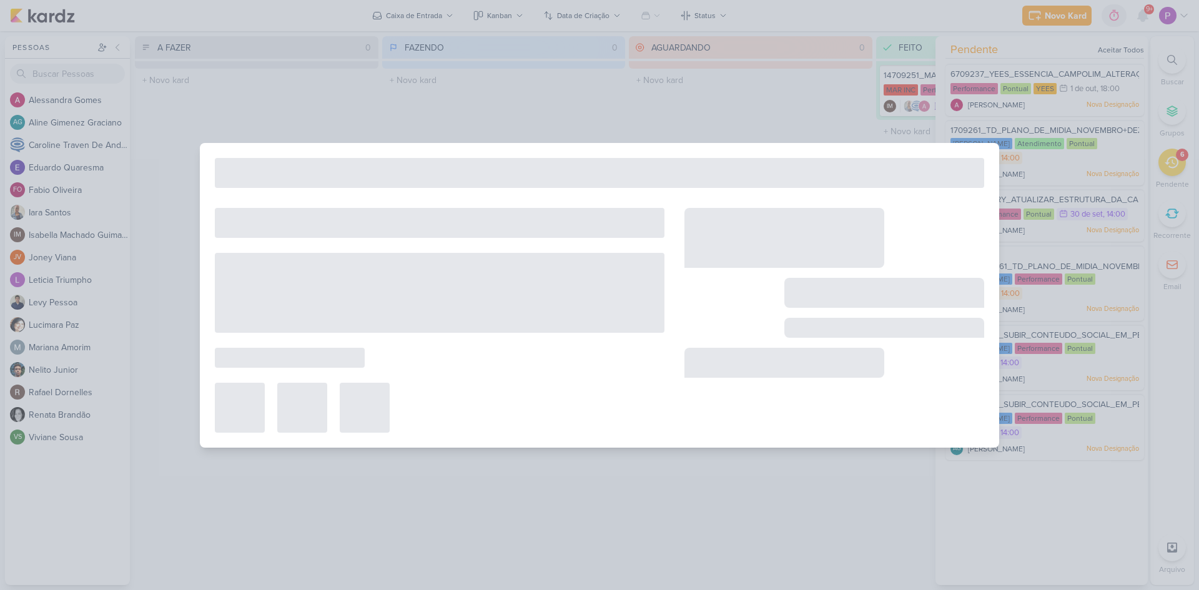
type input "1709263_TD_SUBIR_CONTEUDO_SOCIAL_EM_PERFORMANCE_LCSA"
type input "30 de setembro de 2025 às 14:00"
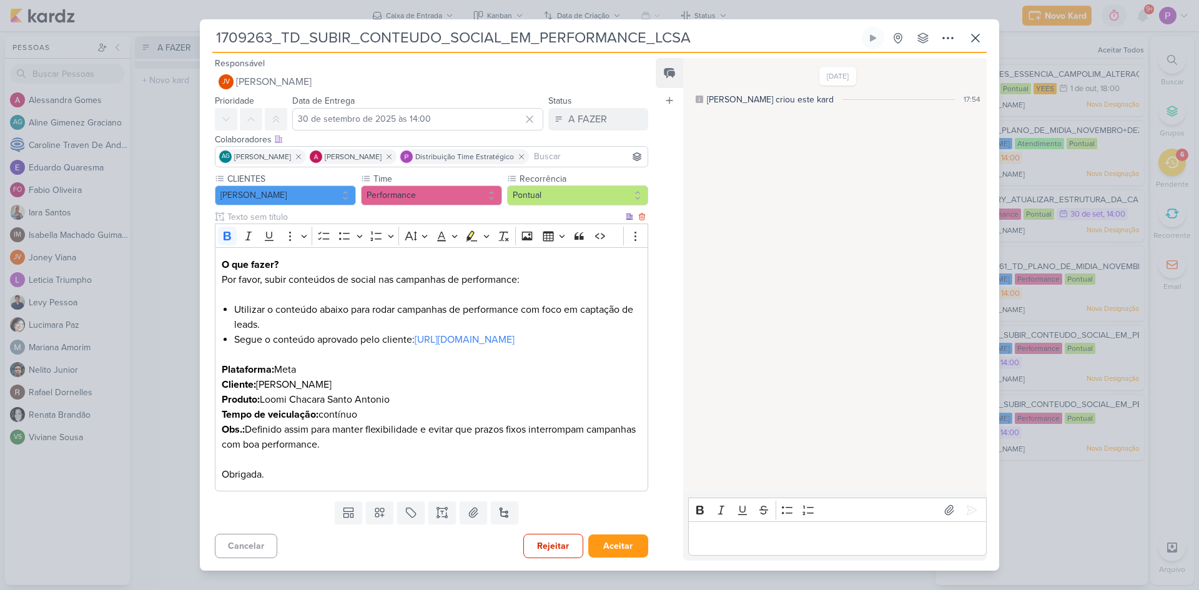
scroll to position [0, 0]
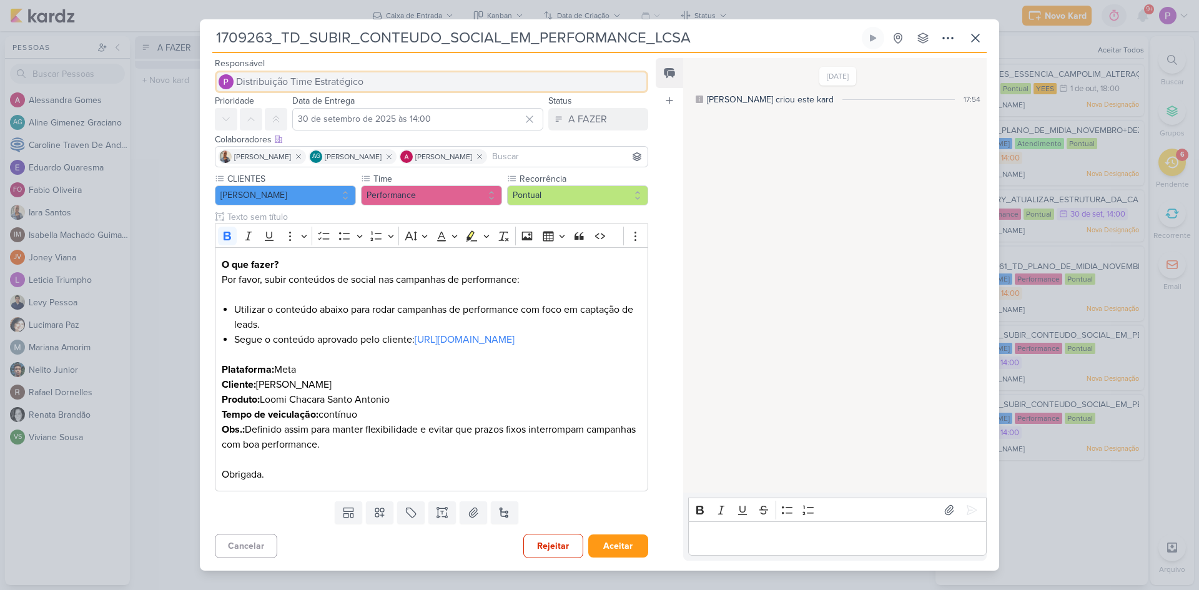
click at [327, 74] on span "Distribuição Time Estratégico" at bounding box center [299, 81] width 127 height 15
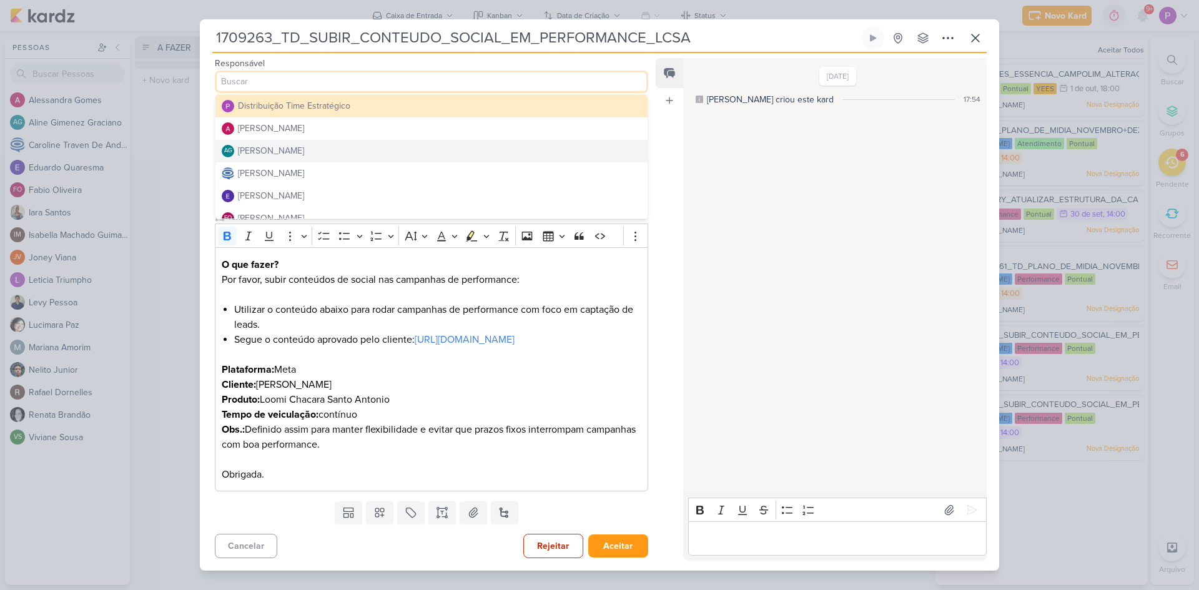
scroll to position [62, 0]
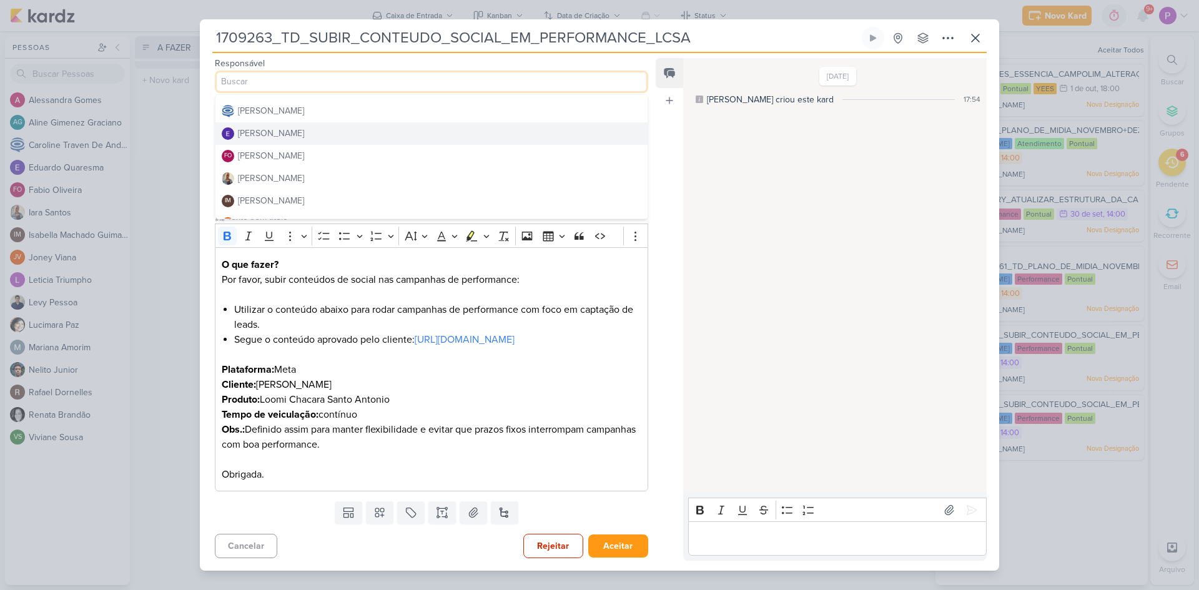
click at [285, 127] on div "[PERSON_NAME]" at bounding box center [271, 133] width 66 height 13
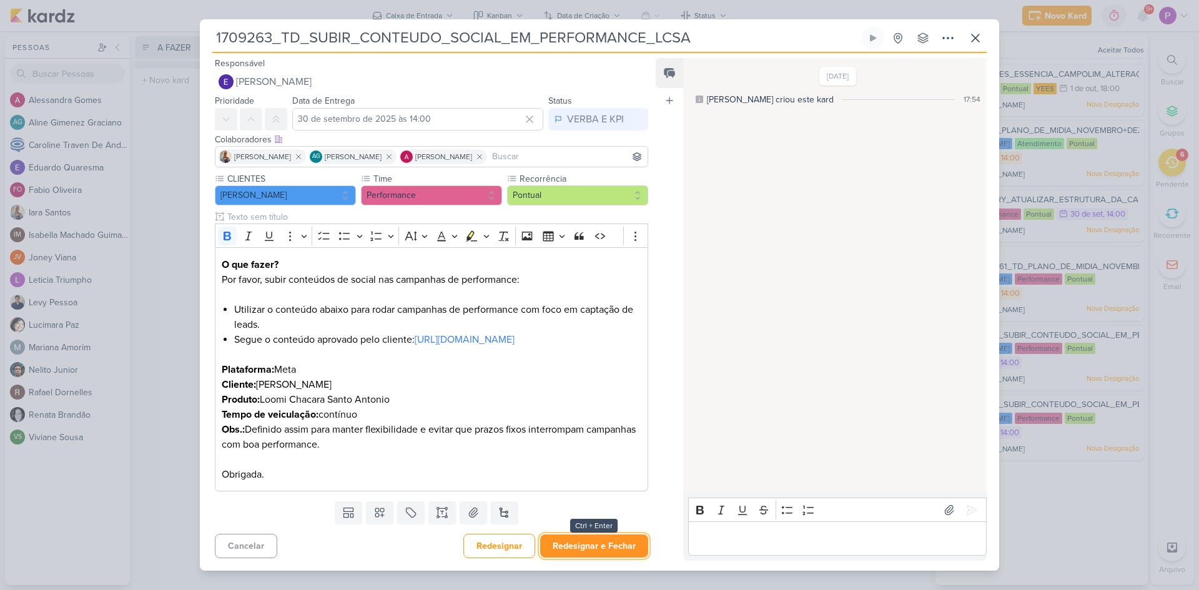
click at [578, 550] on button "Redesignar e Fechar" at bounding box center [594, 545] width 108 height 23
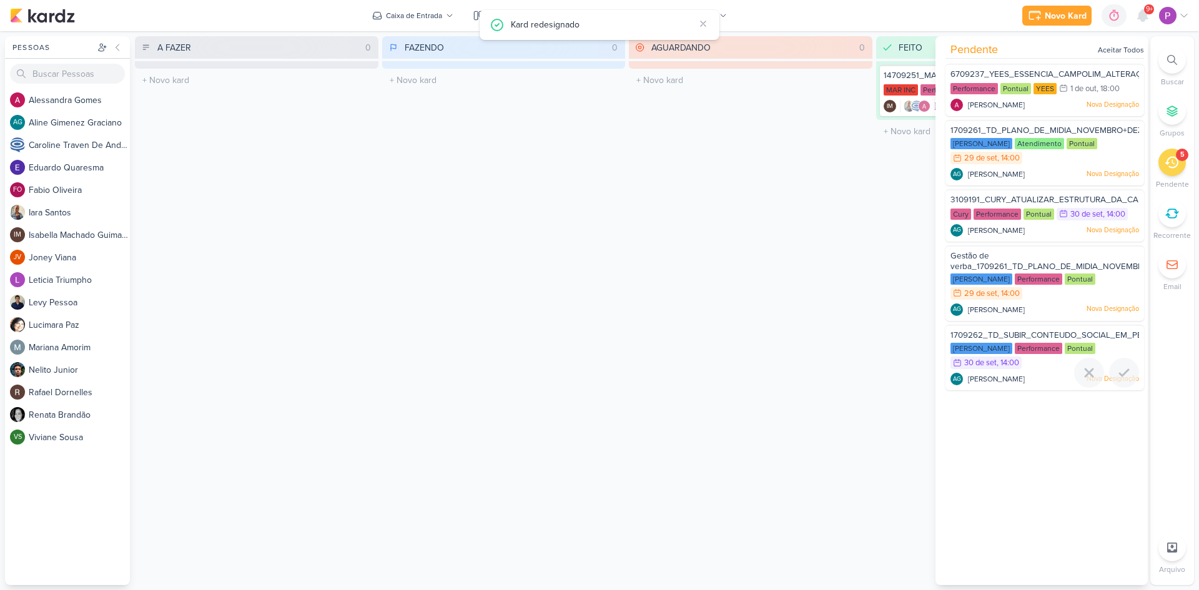
click at [1030, 330] on span "1709262_TD_SUBIR_CONTEUDO_SOCIAL_EM_PERFORMANCE_IADL" at bounding box center [1082, 335] width 264 height 10
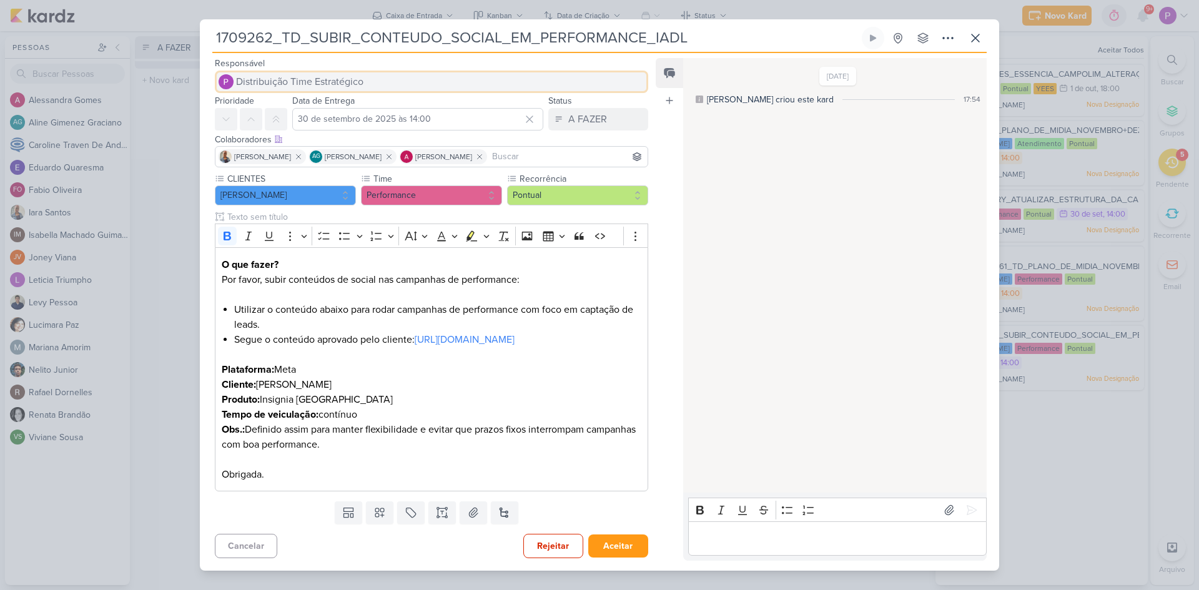
click at [308, 78] on span "Distribuição Time Estratégico" at bounding box center [299, 81] width 127 height 15
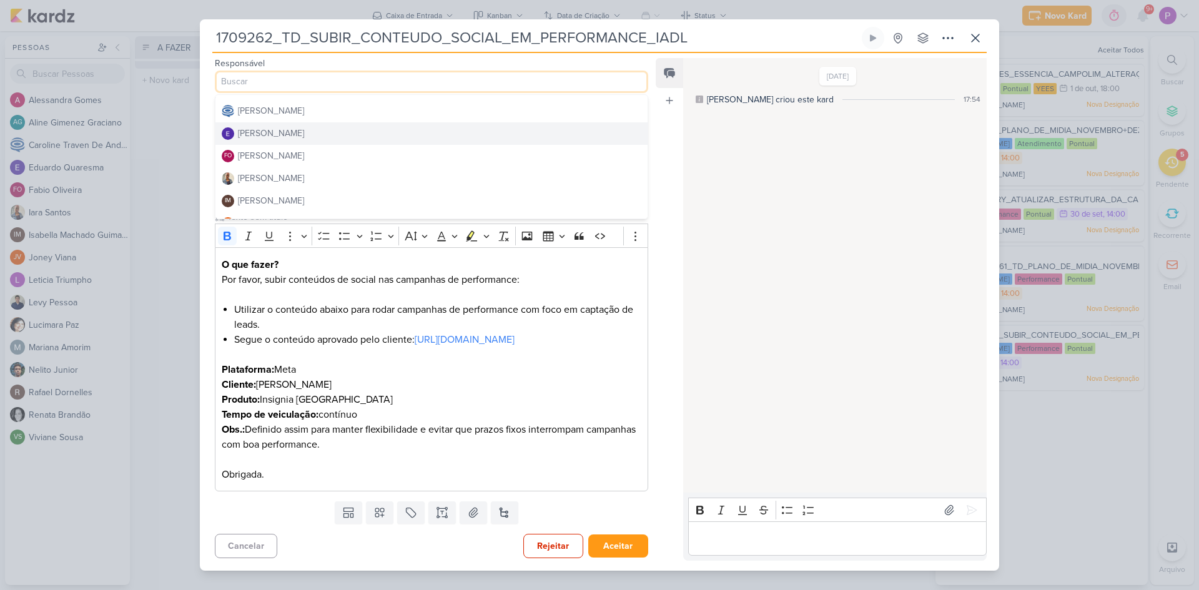
click at [302, 127] on div "[PERSON_NAME]" at bounding box center [271, 133] width 66 height 13
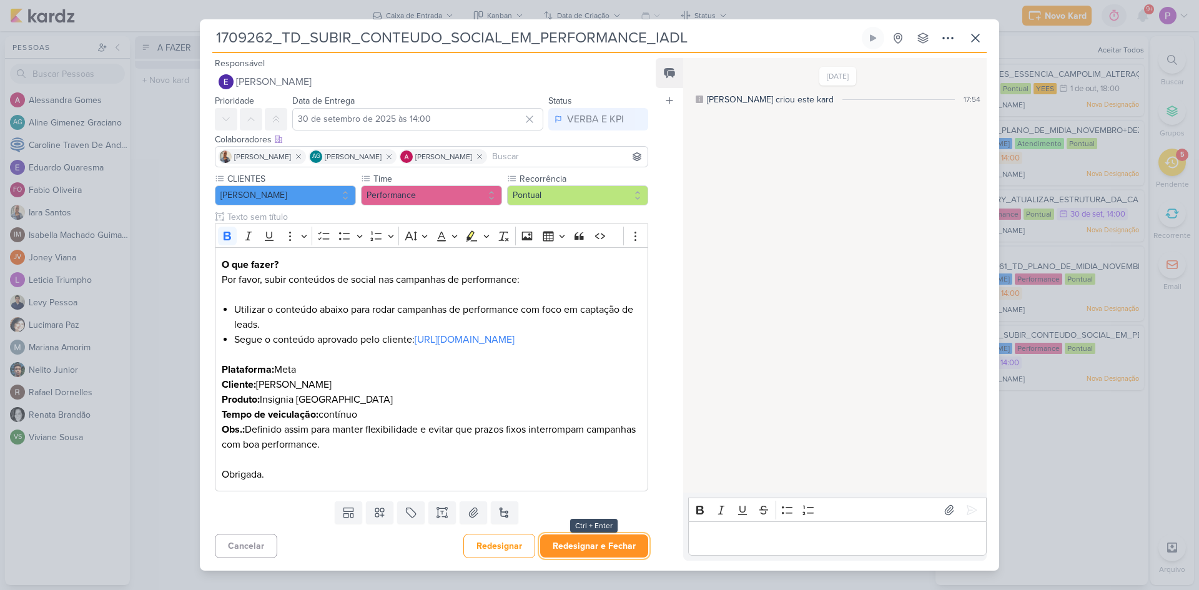
click at [606, 548] on button "Redesignar e Fechar" at bounding box center [594, 545] width 108 height 23
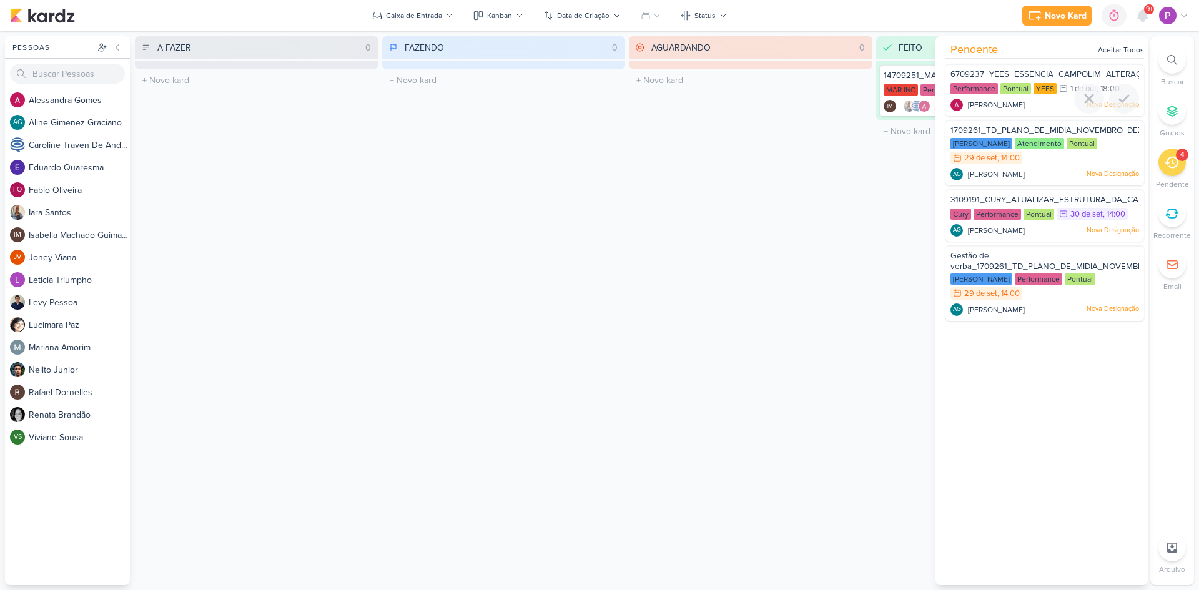
click at [1062, 74] on span "6709237_YEES_ESSENCIA_CAMPOLIM_ALTERAÇÃO_DASHBOARD" at bounding box center [1079, 74] width 258 height 10
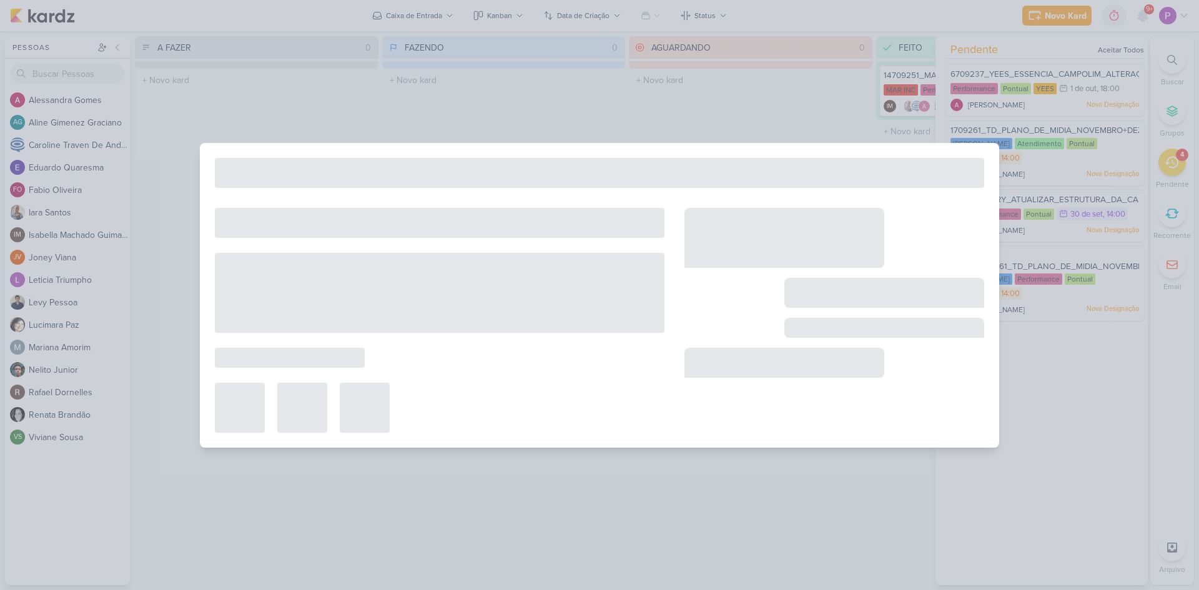
type input "6709237_YEES_ESSENCIA_CAMPOLIM_ALTERAÇÃO_DASHBOARD"
type input "1 de outubro de 2025 às 18:00"
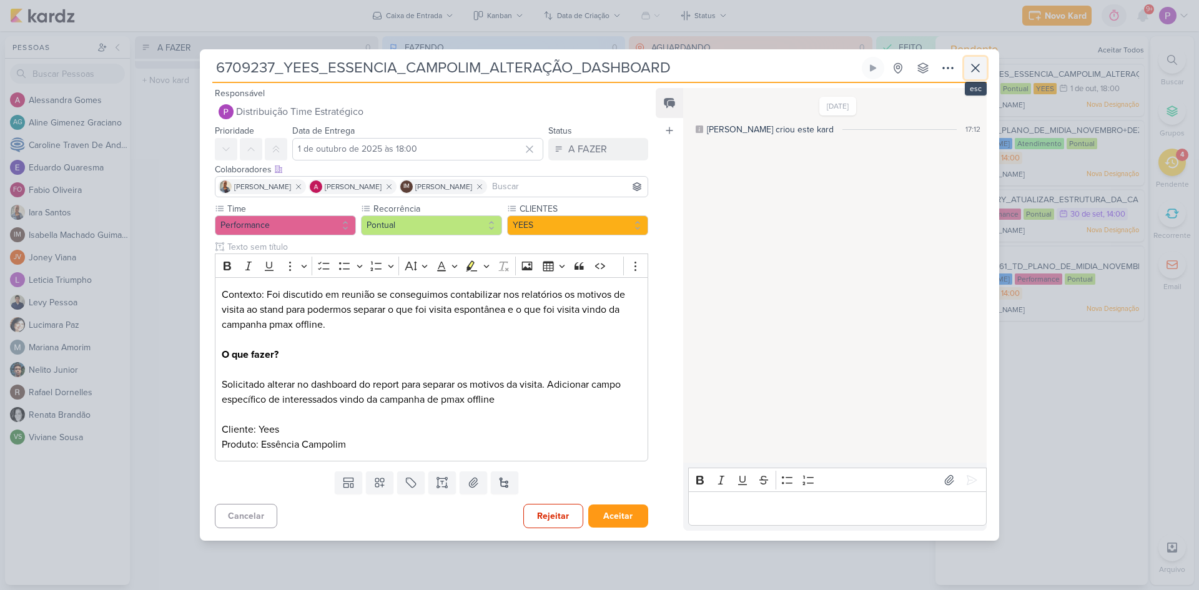
click at [977, 70] on icon at bounding box center [975, 68] width 15 height 15
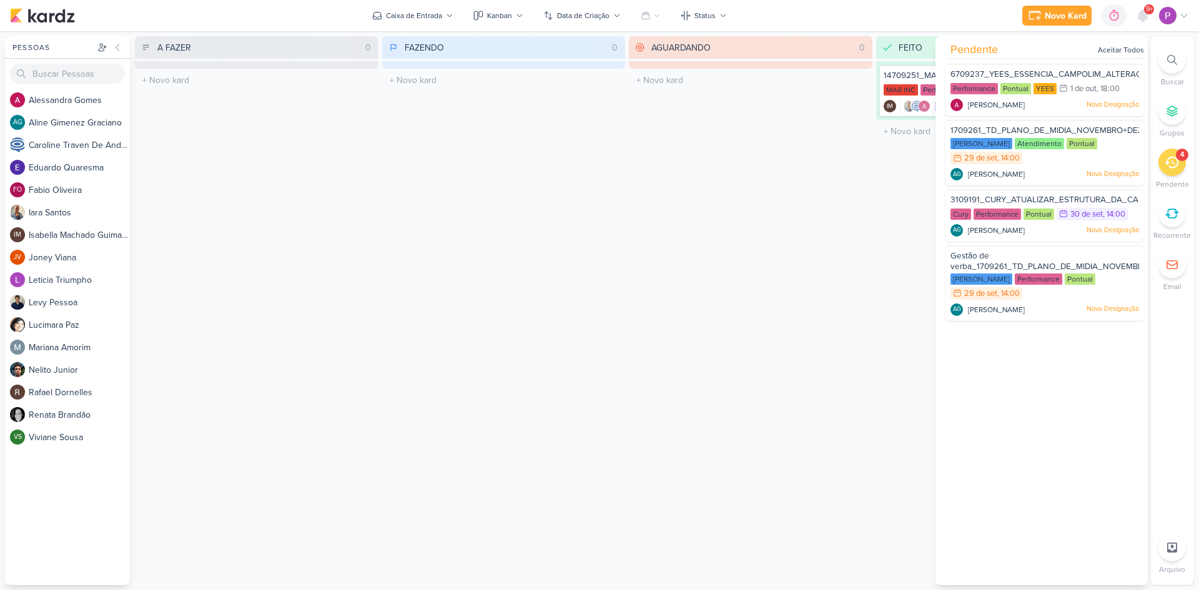
click at [1146, 14] on span "9+" at bounding box center [1149, 9] width 7 height 10
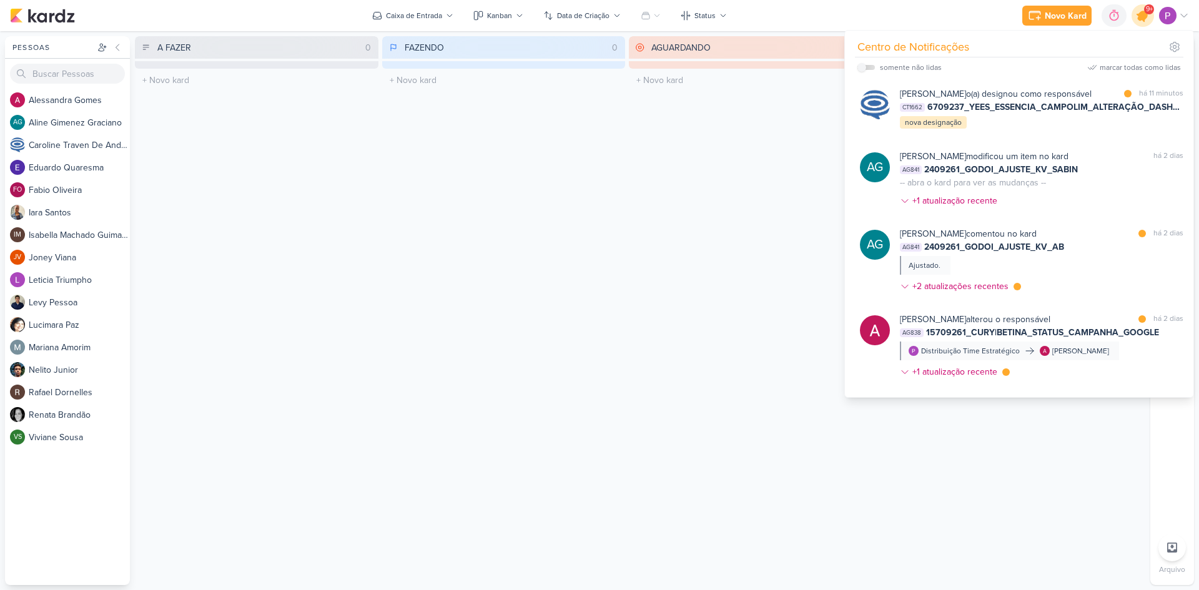
click at [1142, 21] on icon at bounding box center [1142, 15] width 21 height 21
